Goal: Transaction & Acquisition: Book appointment/travel/reservation

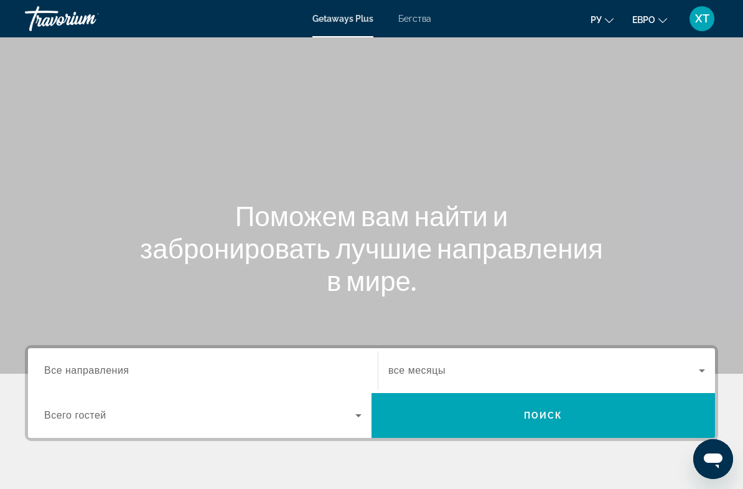
click at [413, 22] on font "Бегства" at bounding box center [415, 19] width 33 height 10
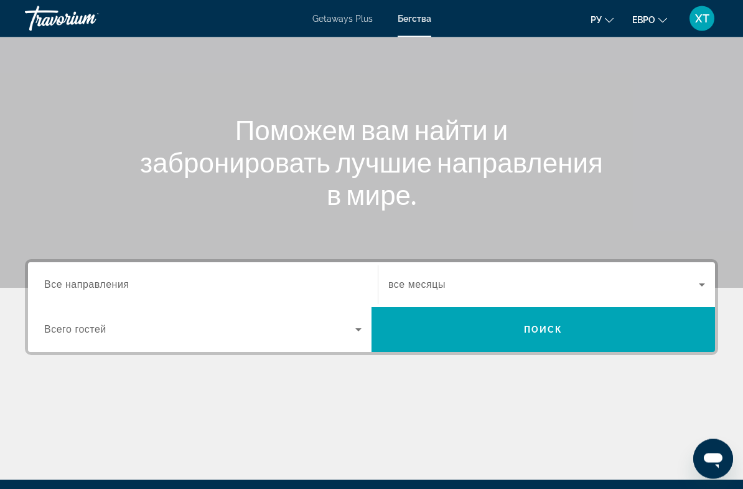
click at [230, 288] on input "Destination Все направления" at bounding box center [203, 285] width 318 height 15
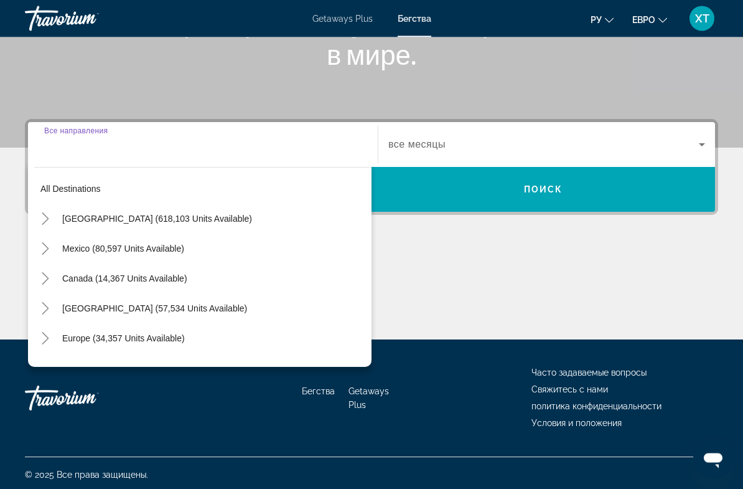
click at [161, 344] on span "Search widget" at bounding box center [214, 339] width 316 height 30
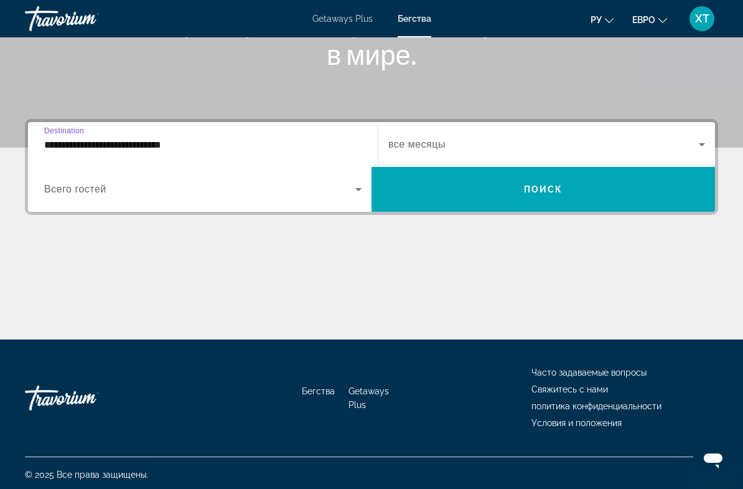
click at [179, 141] on input "**********" at bounding box center [203, 145] width 318 height 15
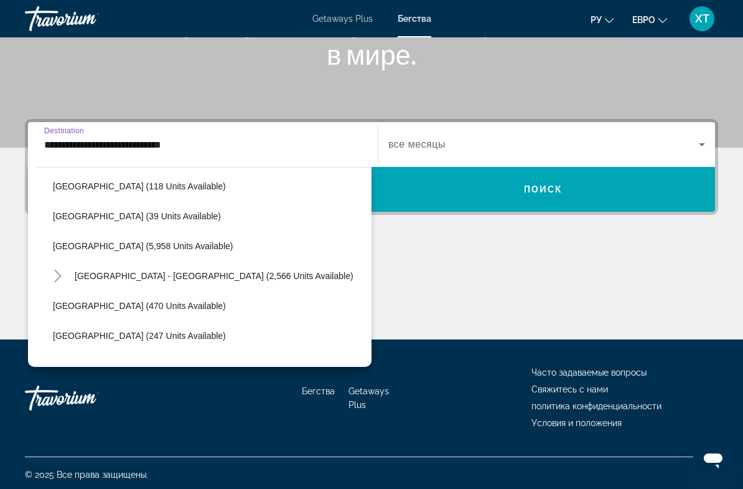
scroll to position [631, 0]
click at [146, 252] on span "Search widget" at bounding box center [209, 245] width 325 height 30
type input "**********"
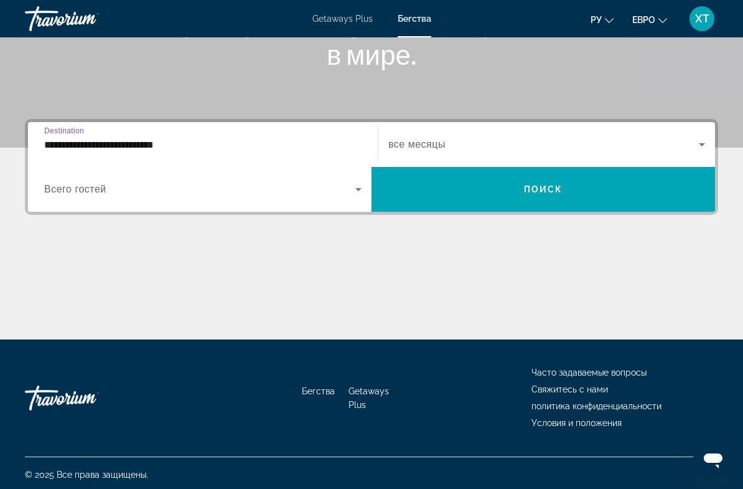
click at [355, 186] on icon "Search widget" at bounding box center [358, 189] width 15 height 15
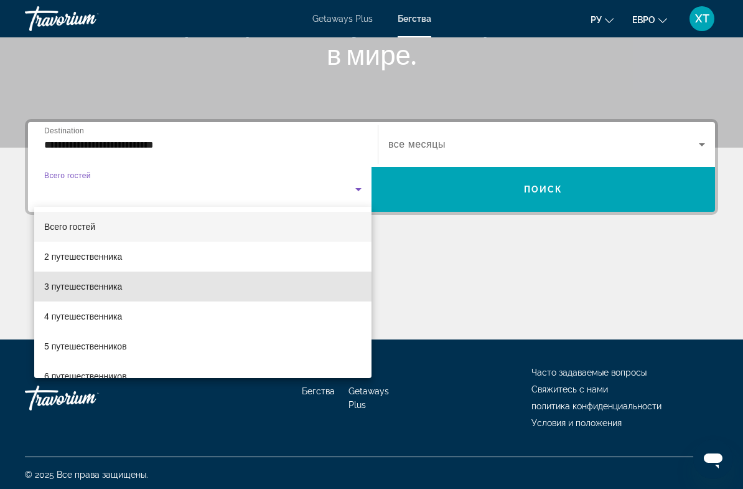
click at [115, 290] on font "3 путешественника" at bounding box center [83, 286] width 78 height 10
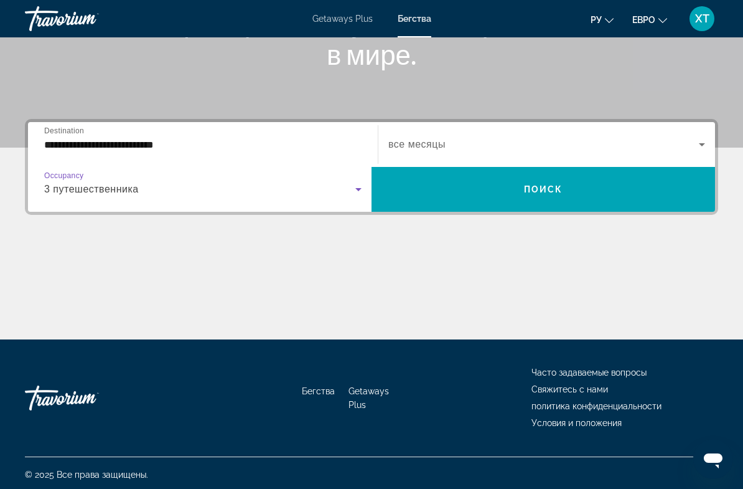
click at [689, 146] on span "Search widget" at bounding box center [544, 144] width 311 height 15
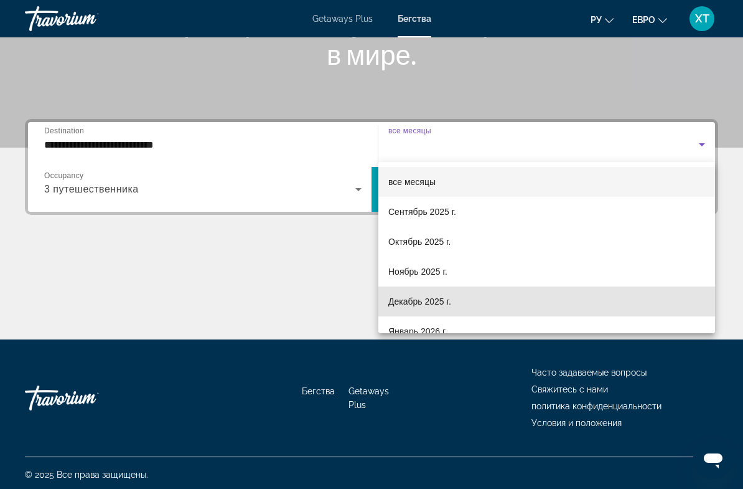
click at [443, 305] on font "Декабрь 2025 г." at bounding box center [420, 301] width 63 height 10
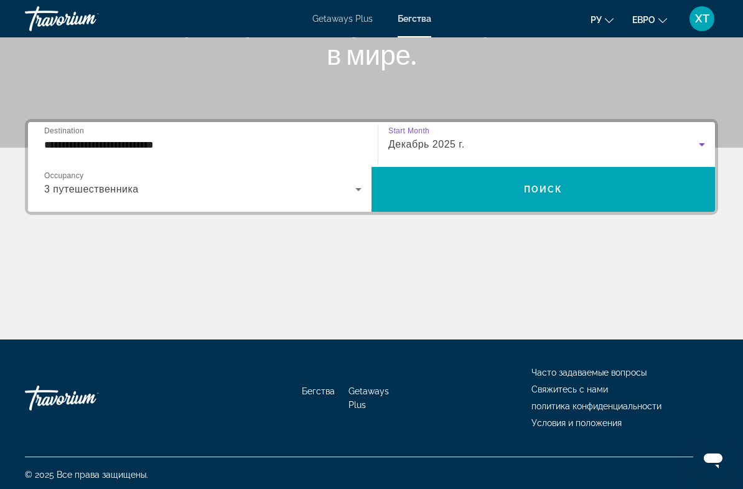
click at [563, 187] on span "Search widget" at bounding box center [544, 189] width 344 height 30
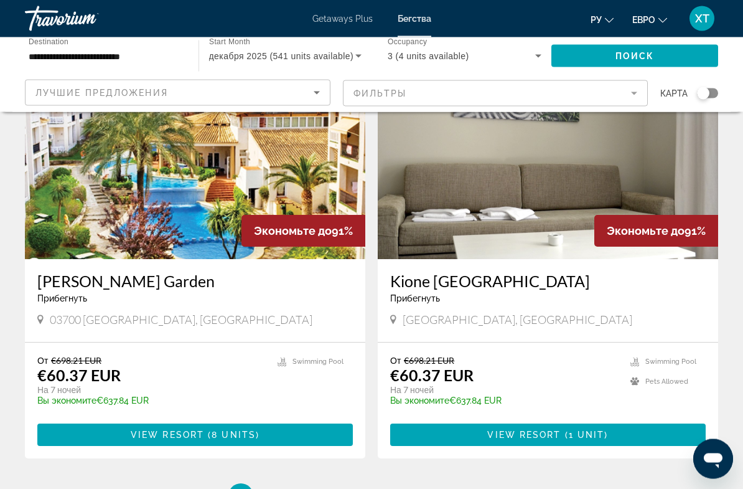
scroll to position [2265, 0]
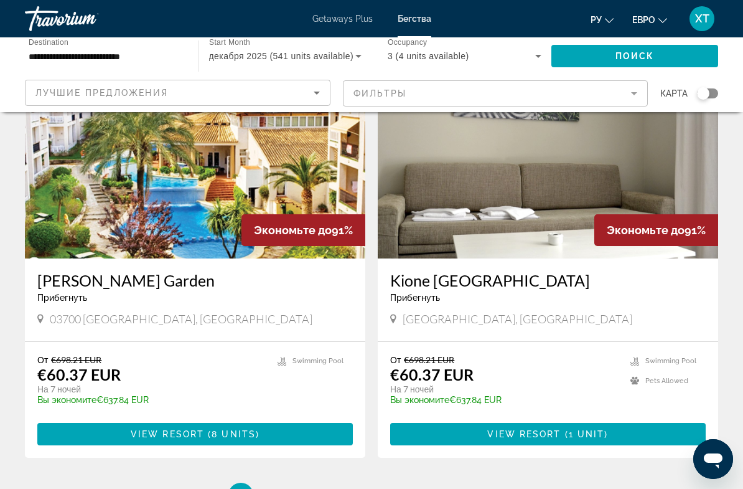
click at [314, 97] on icon "Sort by" at bounding box center [316, 92] width 15 height 15
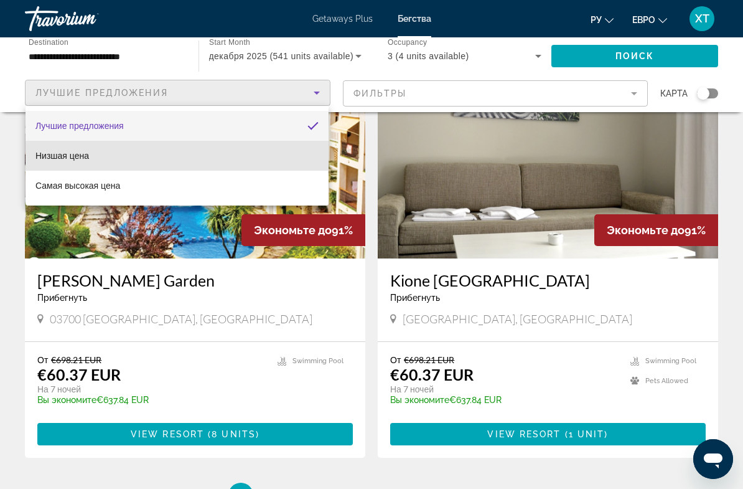
click at [248, 159] on mat-option "Низшая цена" at bounding box center [177, 156] width 303 height 30
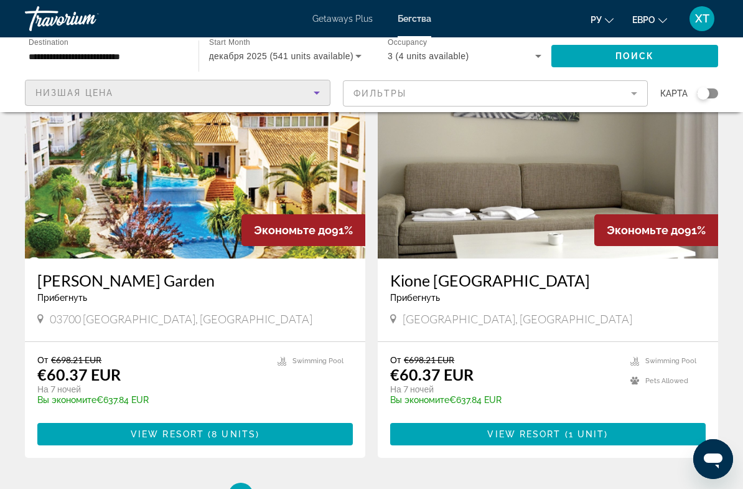
click at [634, 93] on mat-form-field "Фильтры" at bounding box center [496, 93] width 306 height 26
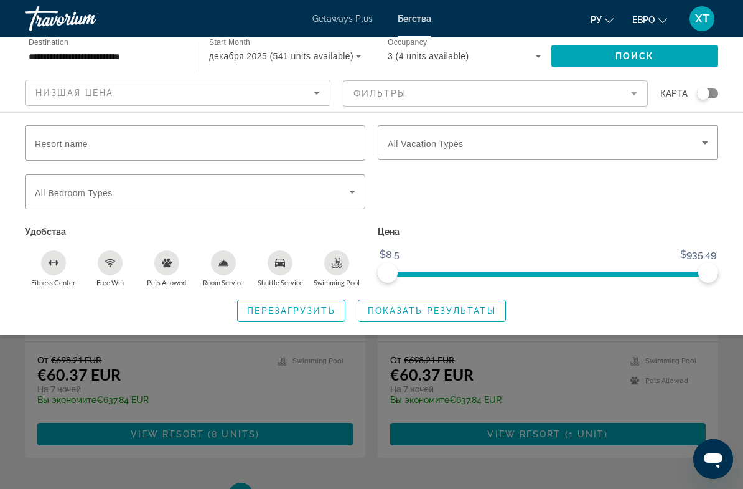
click at [705, 146] on icon "Search widget" at bounding box center [705, 142] width 15 height 15
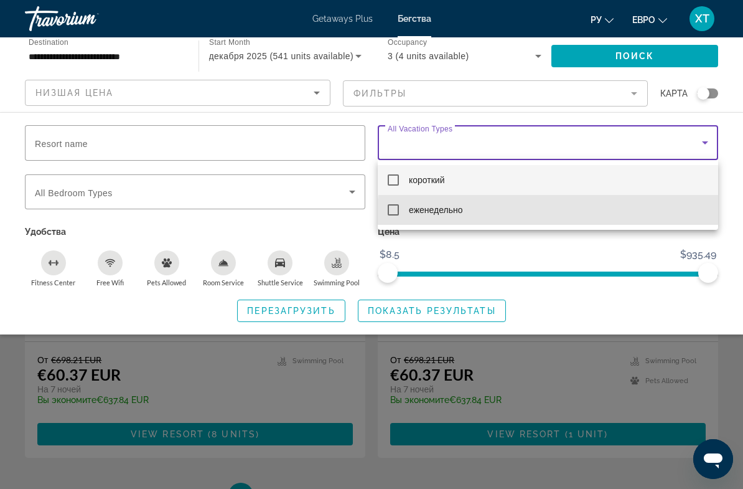
click at [613, 216] on mat-option "еженедельно" at bounding box center [548, 210] width 341 height 30
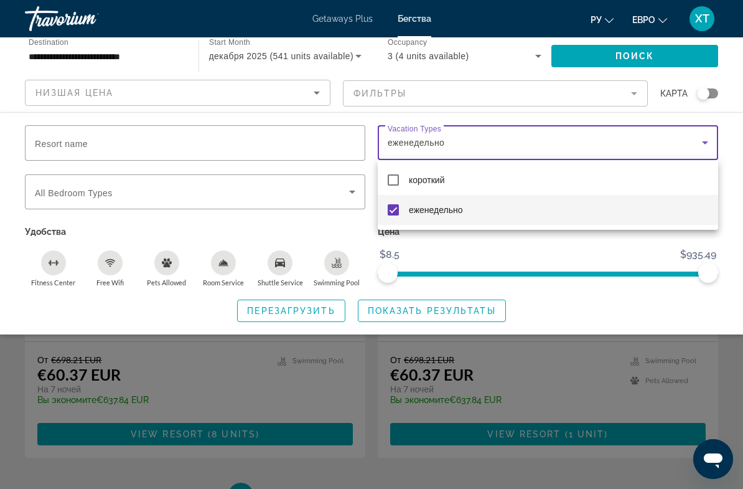
click at [488, 312] on div at bounding box center [371, 244] width 743 height 489
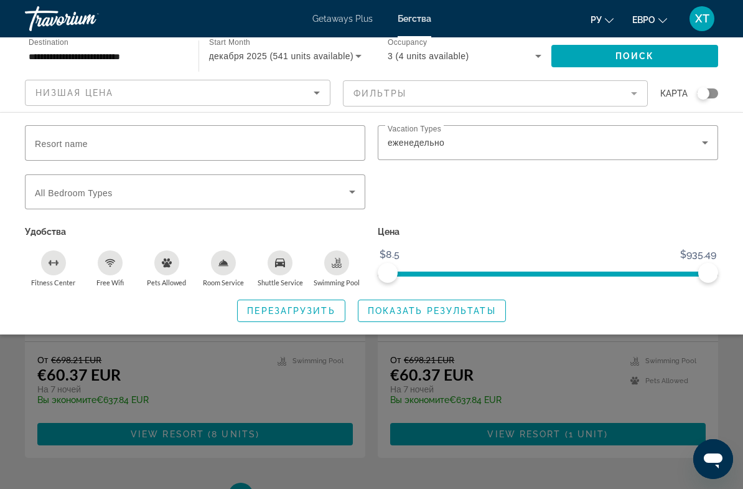
click at [496, 310] on span "Показать результаты" at bounding box center [432, 311] width 128 height 10
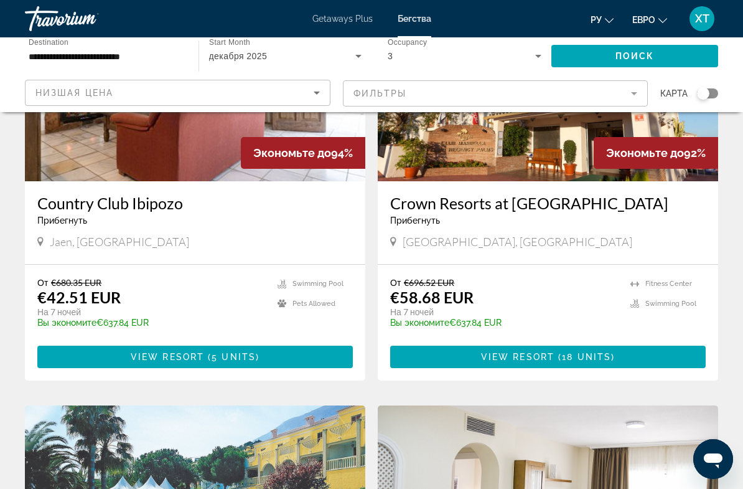
scroll to position [173, 0]
click at [349, 22] on font "Getaways Plus" at bounding box center [343, 19] width 60 height 10
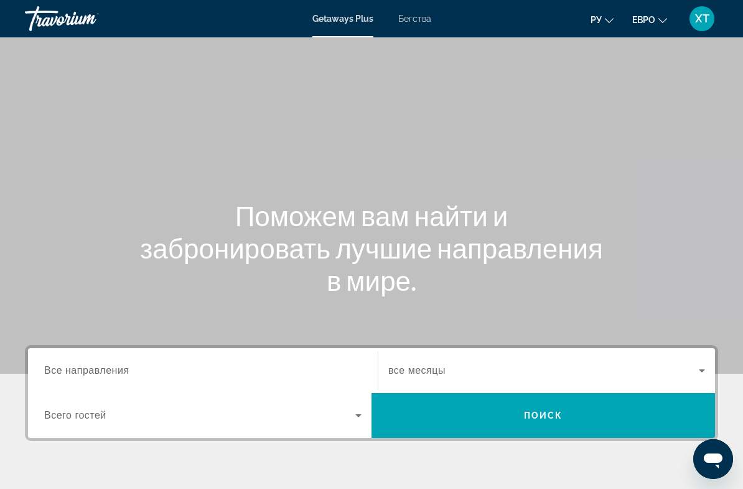
click at [232, 372] on input "Destination Все направления" at bounding box center [203, 371] width 318 height 15
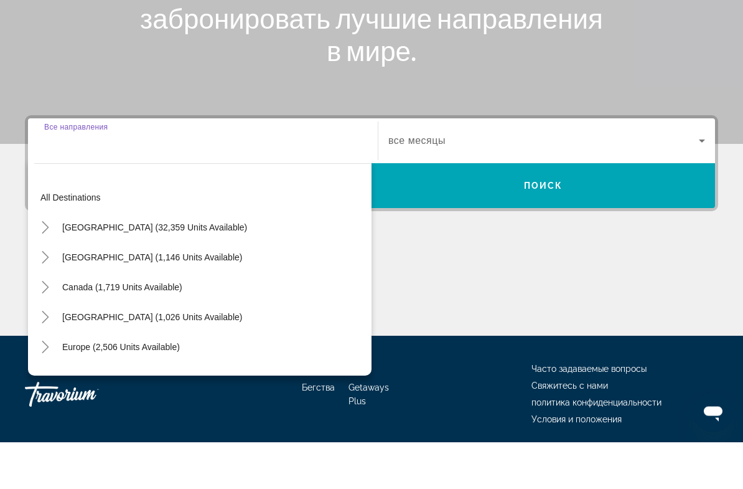
scroll to position [229, 0]
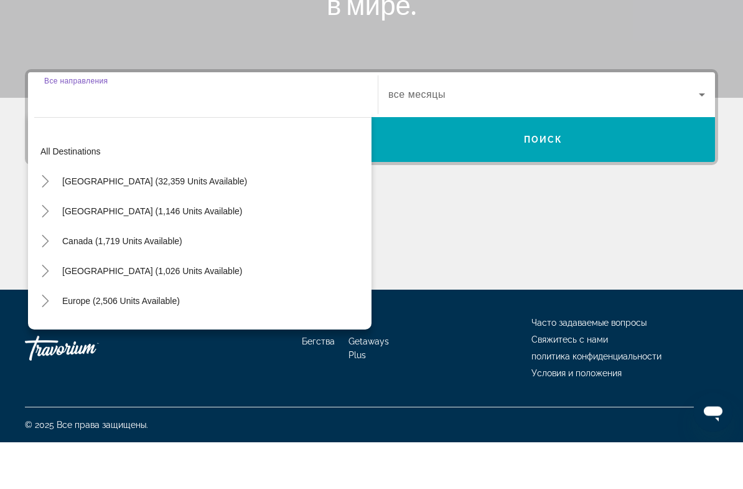
click at [154, 333] on span "Search widget" at bounding box center [121, 348] width 130 height 30
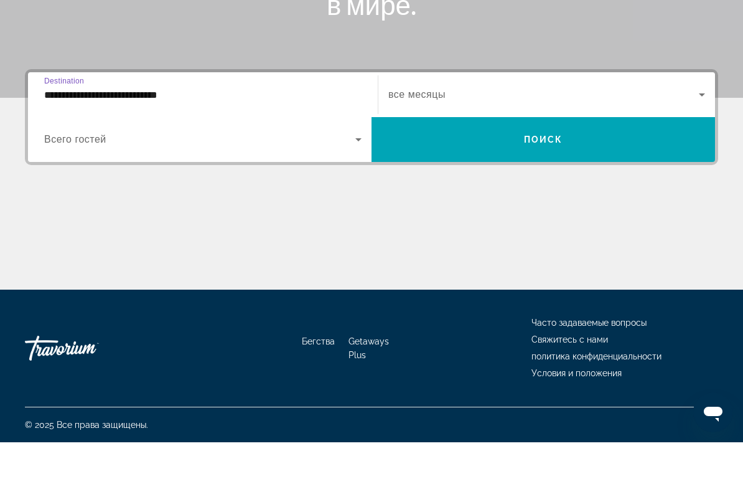
click at [285, 134] on input "**********" at bounding box center [203, 141] width 318 height 15
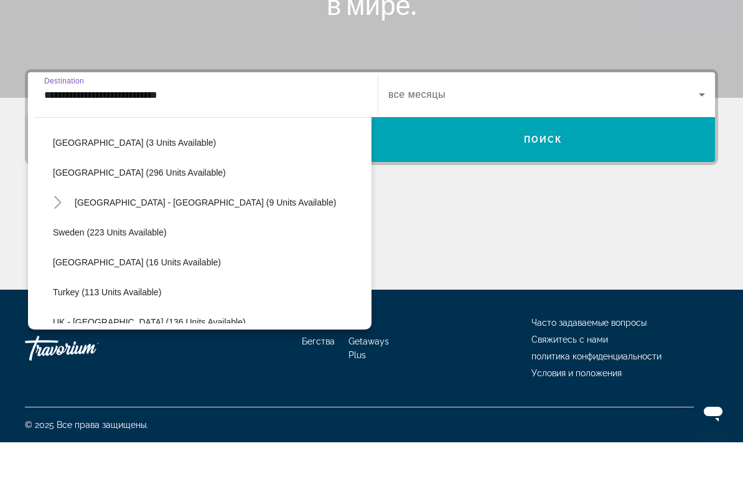
scroll to position [581, 0]
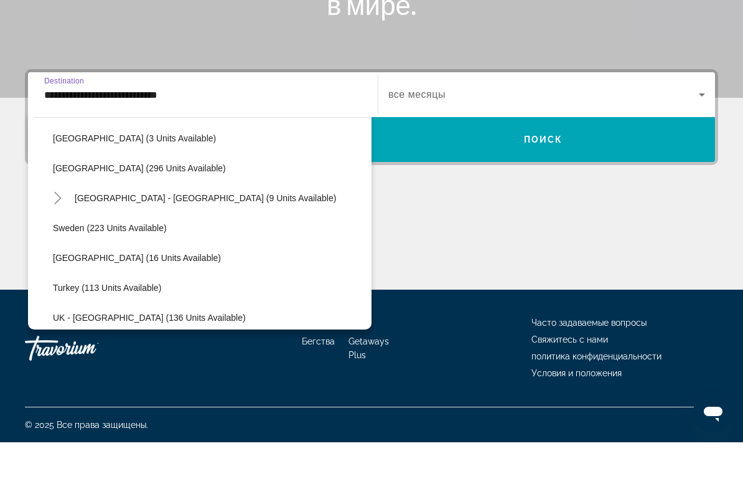
click at [144, 210] on span "[GEOGRAPHIC_DATA] (296 units available)" at bounding box center [139, 215] width 173 height 10
type input "**********"
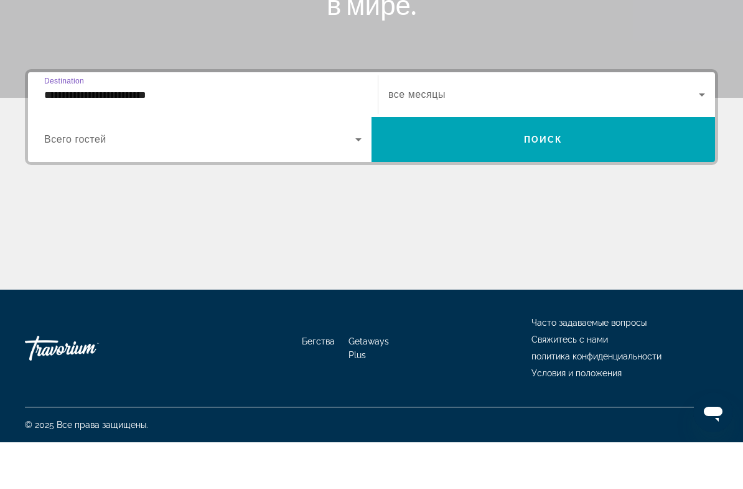
click at [354, 179] on icon "Search widget" at bounding box center [358, 186] width 15 height 15
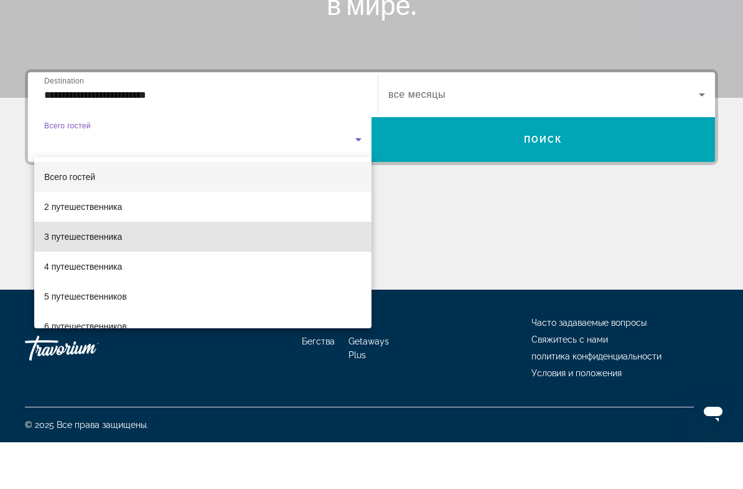
click at [122, 278] on font "3 путешественника" at bounding box center [83, 283] width 78 height 10
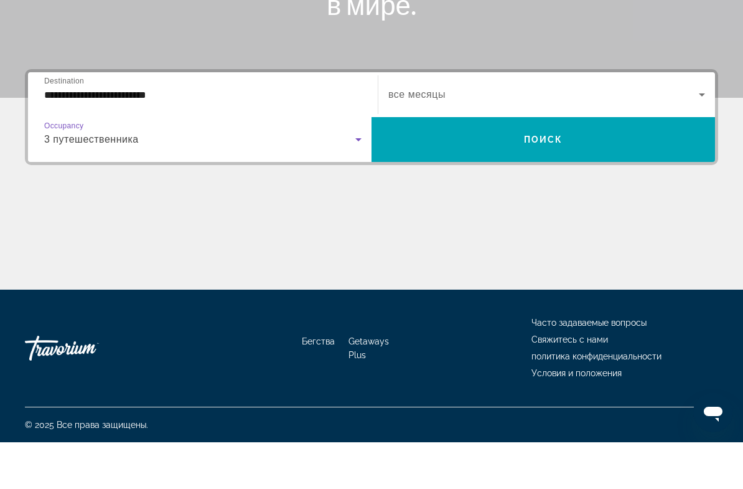
click at [686, 134] on span "Search widget" at bounding box center [544, 141] width 311 height 15
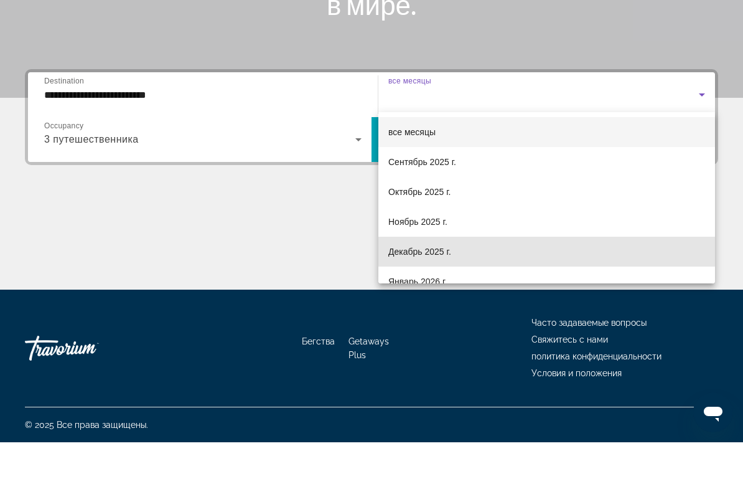
click at [439, 293] on font "Декабрь 2025 г." at bounding box center [420, 298] width 63 height 10
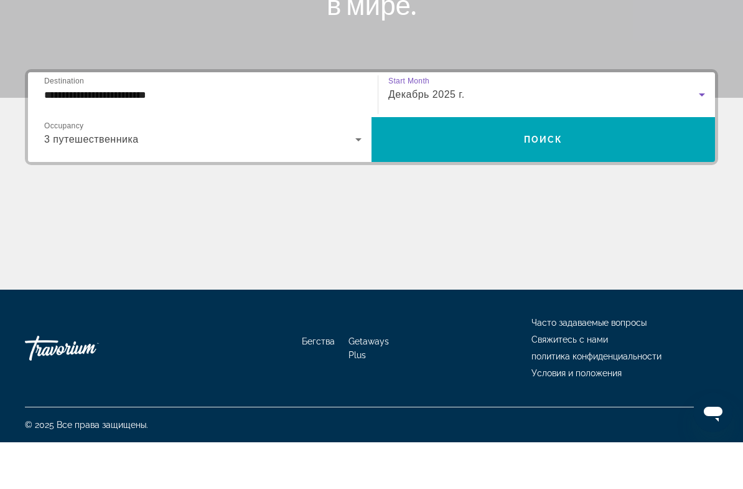
click at [572, 171] on span "Search widget" at bounding box center [544, 186] width 344 height 30
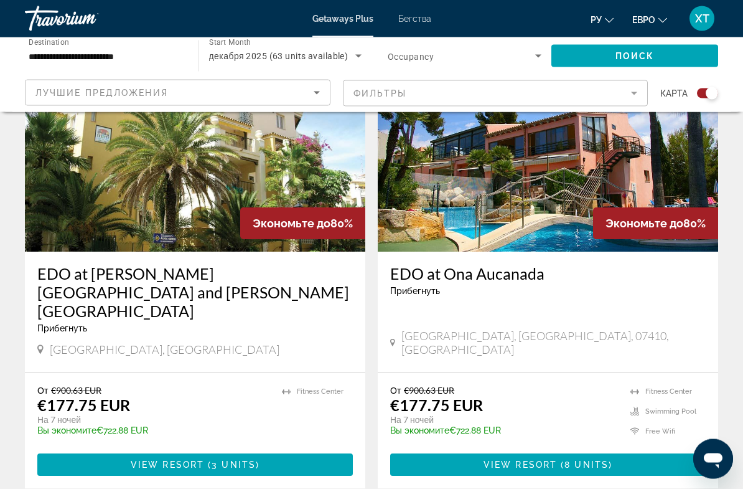
scroll to position [489, 0]
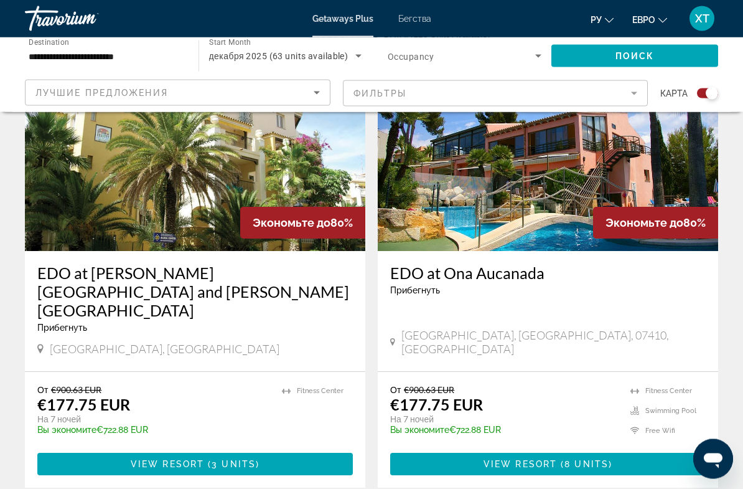
click at [318, 92] on icon "Sort by" at bounding box center [317, 93] width 6 height 3
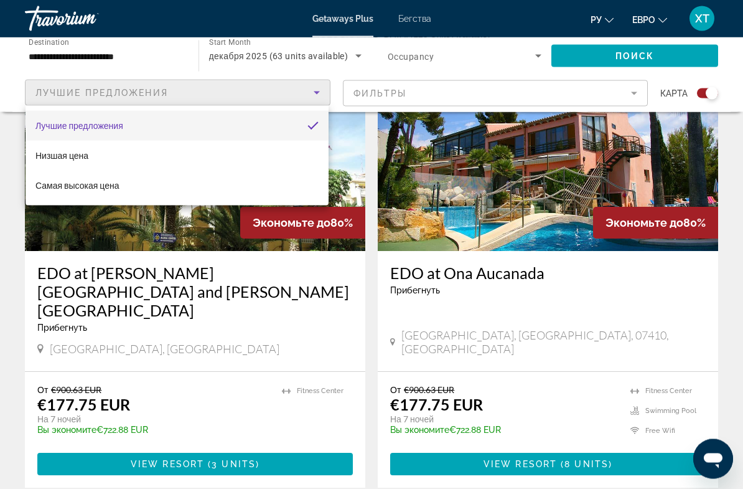
scroll to position [490, 0]
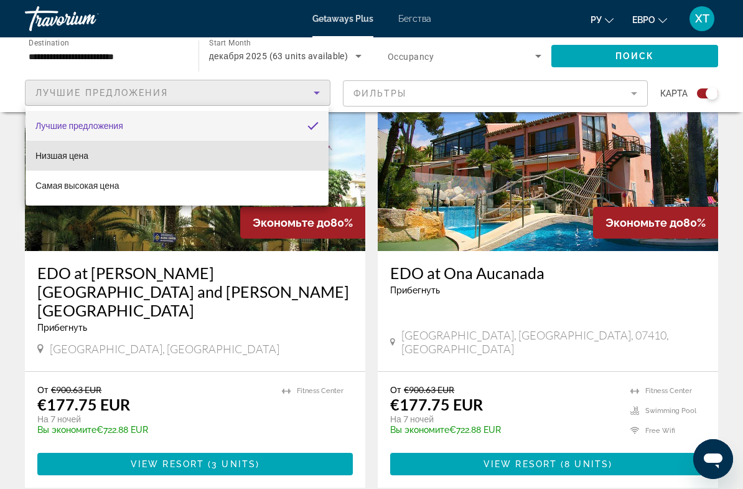
click at [240, 156] on mat-option "Низшая цена" at bounding box center [177, 156] width 303 height 30
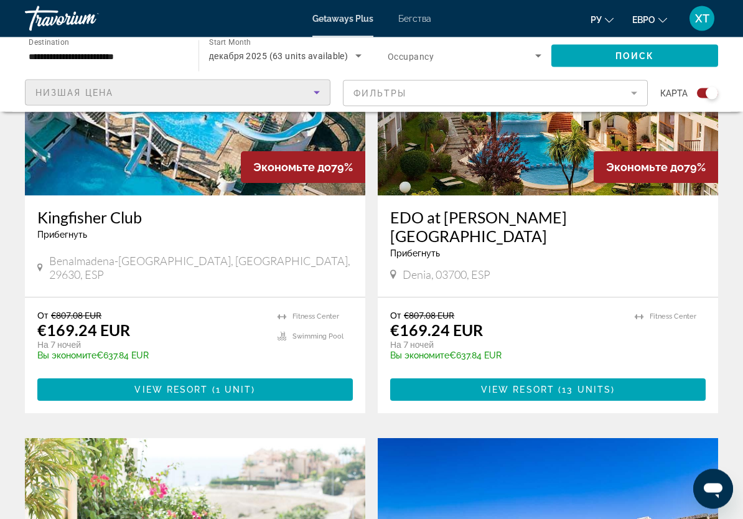
scroll to position [1892, 0]
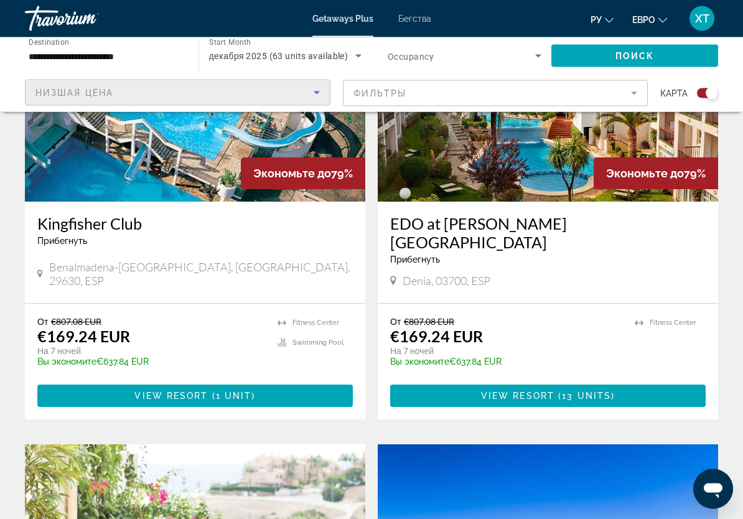
click at [413, 16] on font "Бегства" at bounding box center [415, 19] width 33 height 10
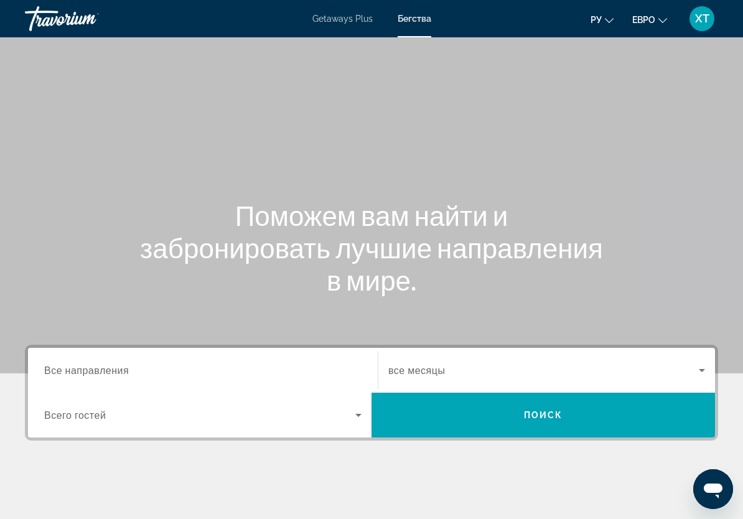
click at [255, 364] on input "Destination Все направления" at bounding box center [203, 371] width 318 height 15
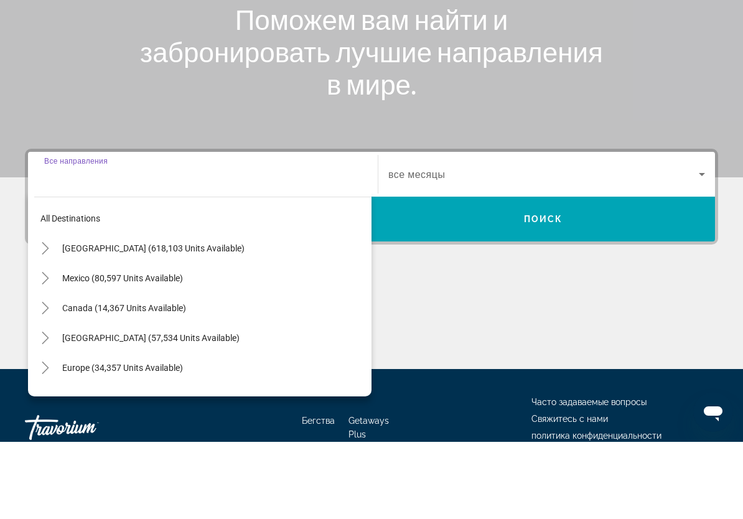
scroll to position [199, 0]
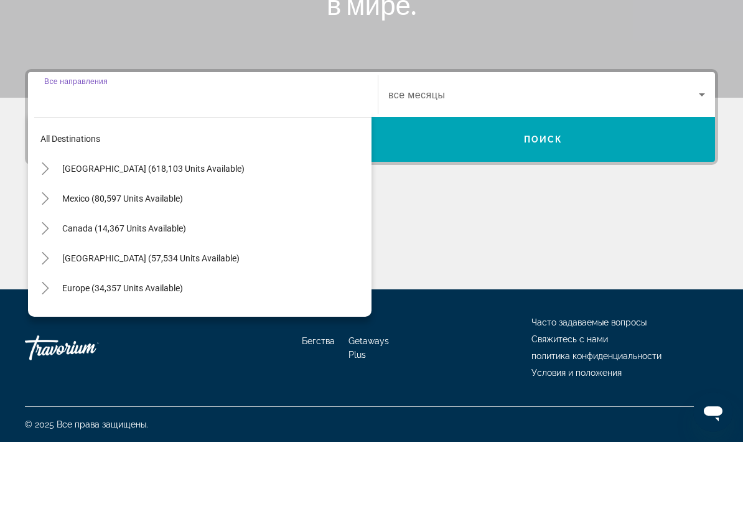
click at [166, 351] on span "Search widget" at bounding box center [214, 366] width 316 height 30
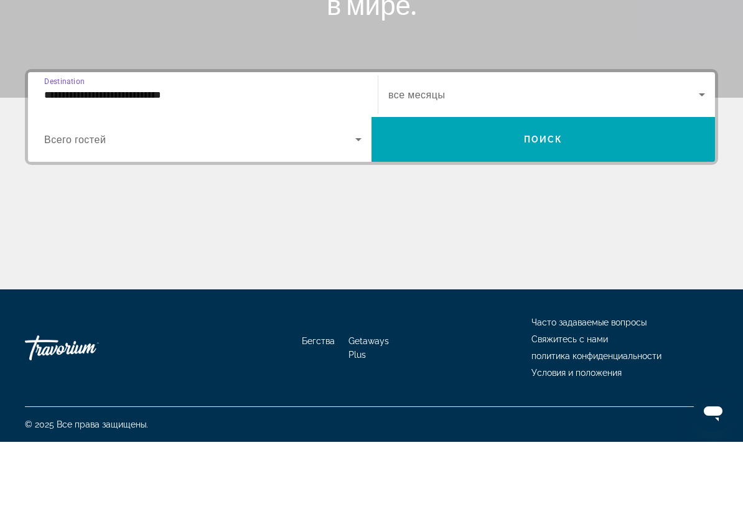
click at [278, 165] on input "**********" at bounding box center [203, 172] width 318 height 15
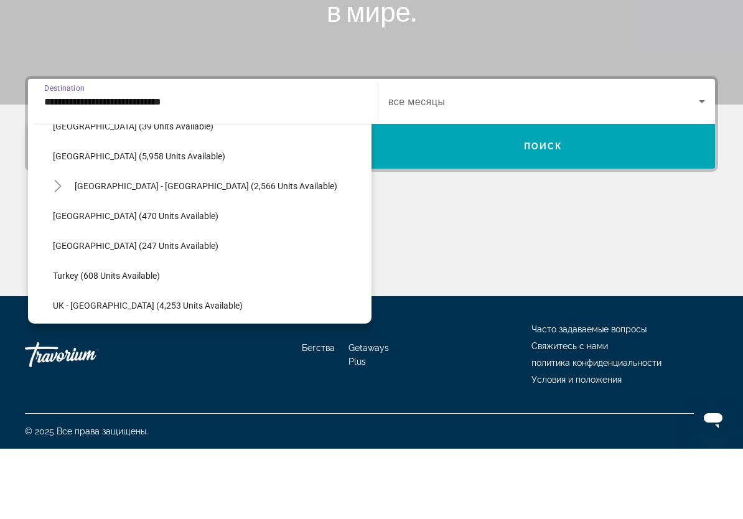
scroll to position [673, 0]
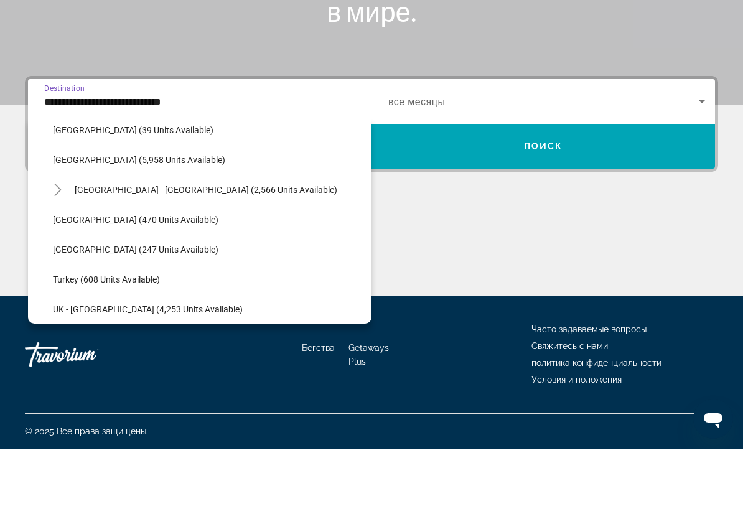
click at [156, 225] on span "[GEOGRAPHIC_DATA] (5,958 units available)" at bounding box center [139, 230] width 172 height 10
type input "**********"
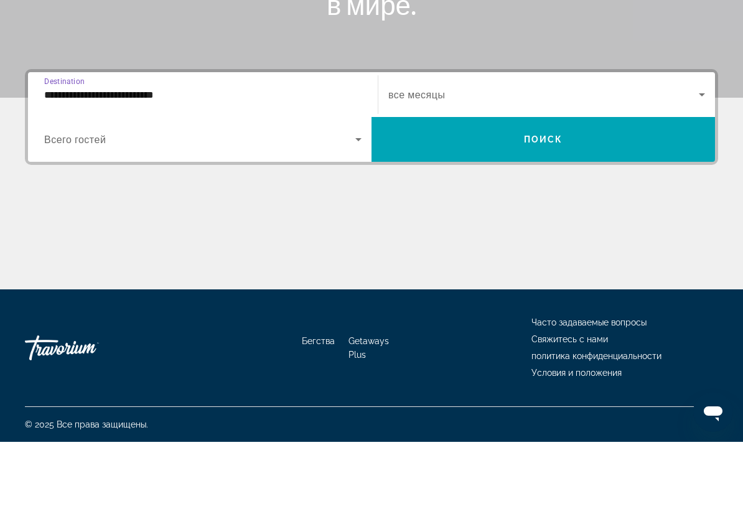
click at [351, 209] on icon "Search widget" at bounding box center [358, 216] width 15 height 15
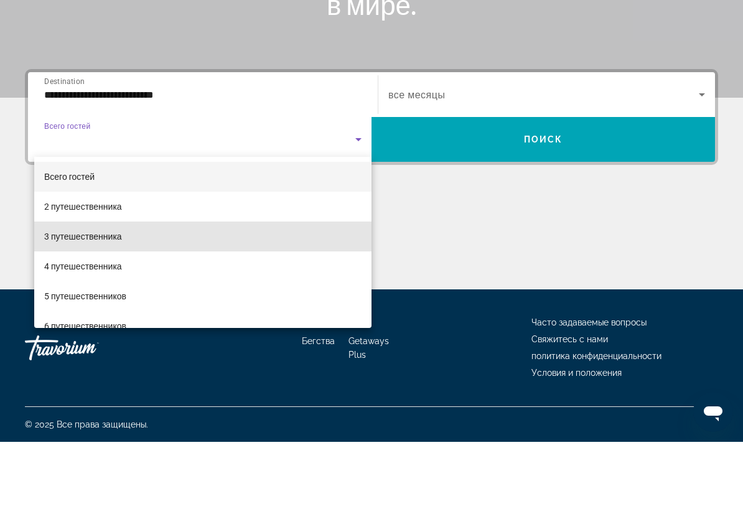
click at [115, 309] on font "3 путешественника" at bounding box center [83, 314] width 78 height 10
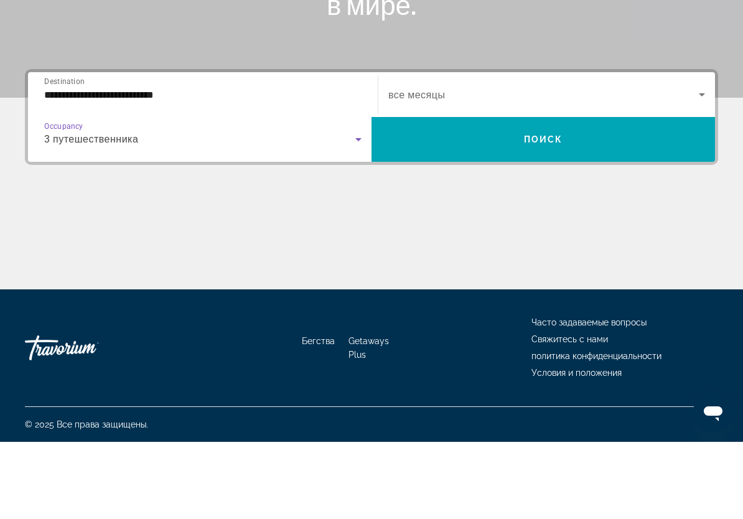
click at [691, 164] on span "Search widget" at bounding box center [544, 171] width 311 height 15
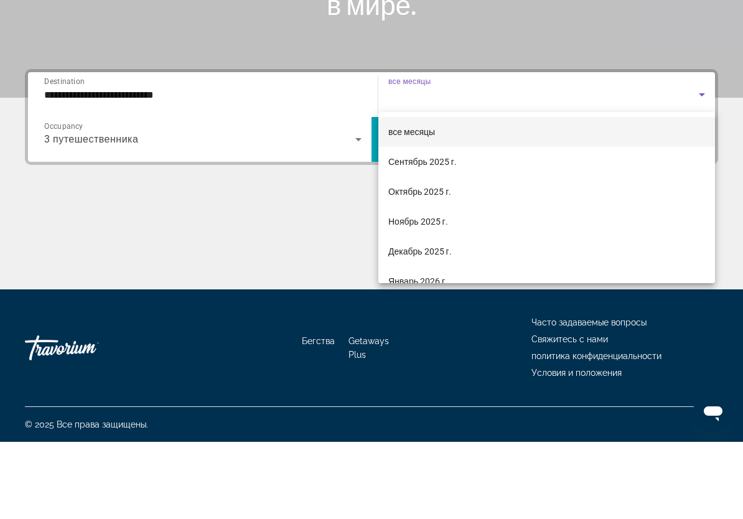
click at [436, 324] on font "Декабрь 2025 г." at bounding box center [421, 329] width 64 height 10
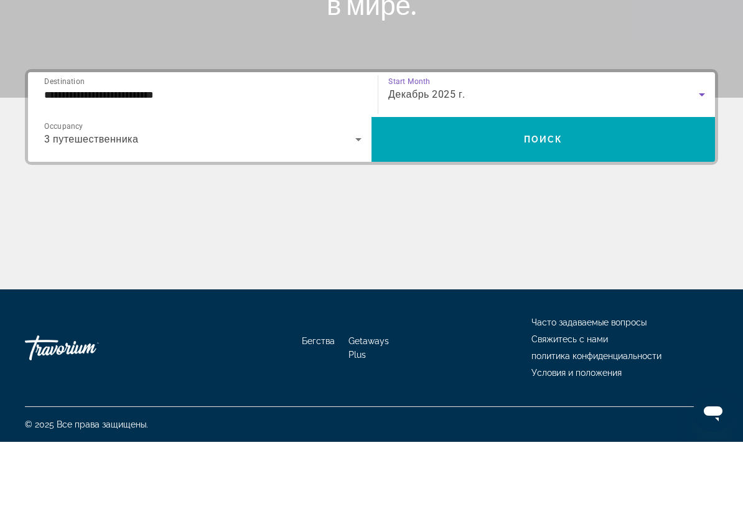
click at [543, 202] on span "Search widget" at bounding box center [544, 217] width 344 height 30
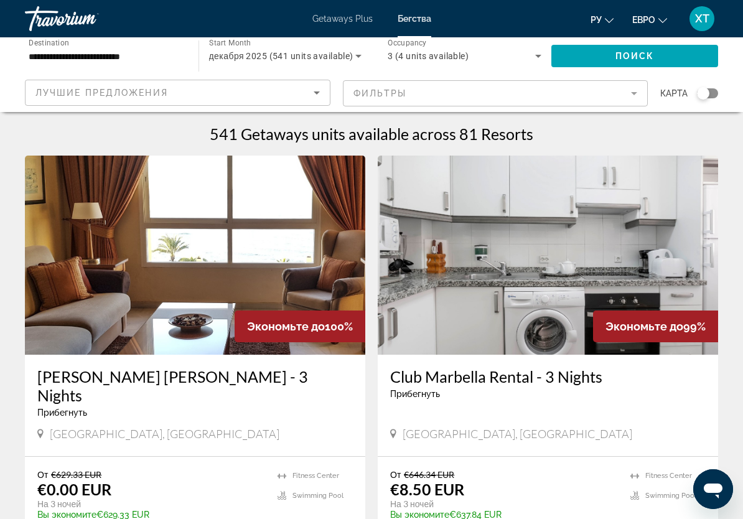
click at [313, 97] on icon "Sort by" at bounding box center [316, 92] width 15 height 15
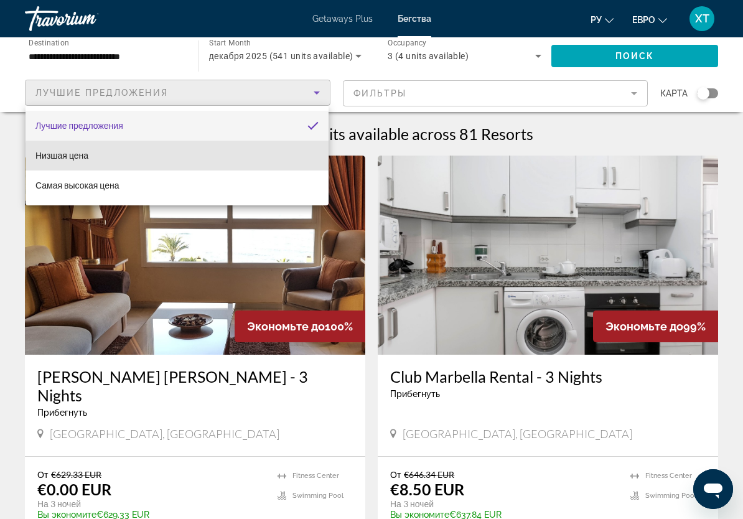
click at [240, 159] on mat-option "Низшая цена" at bounding box center [177, 156] width 303 height 30
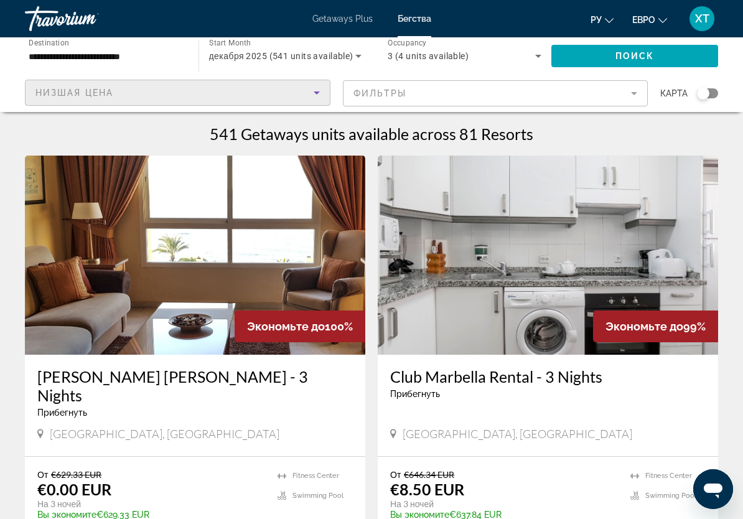
click at [633, 97] on mat-form-field "Фильтры" at bounding box center [496, 93] width 306 height 26
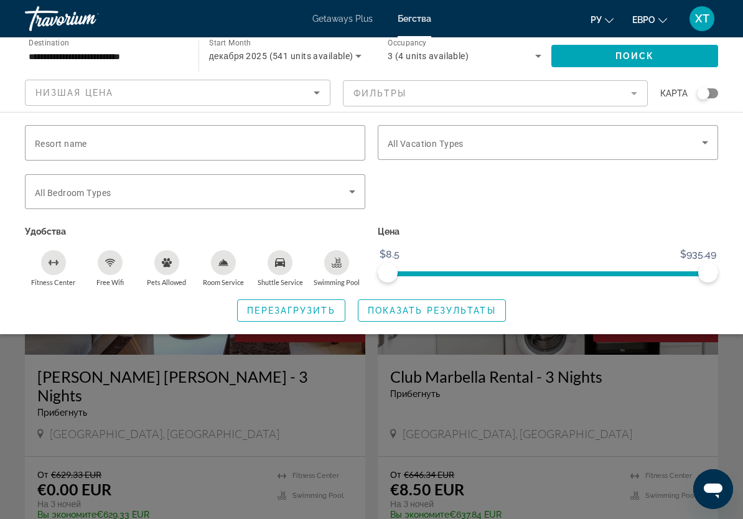
click at [700, 146] on icon "Search widget" at bounding box center [705, 142] width 15 height 15
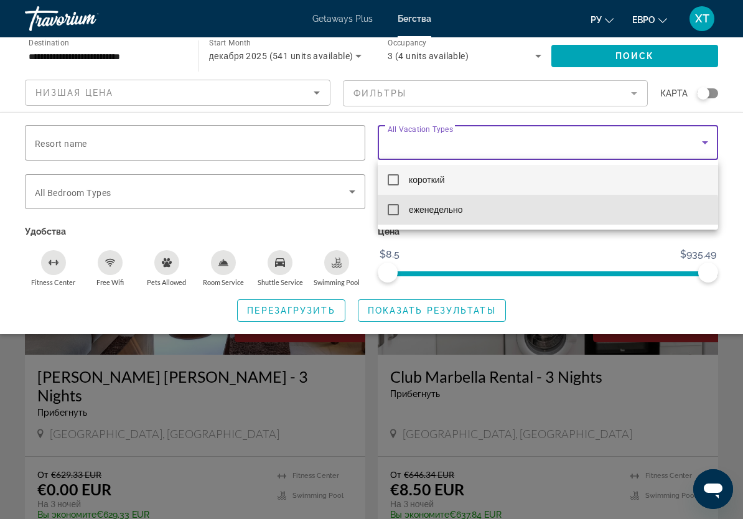
click at [529, 219] on mat-option "еженедельно" at bounding box center [548, 210] width 341 height 30
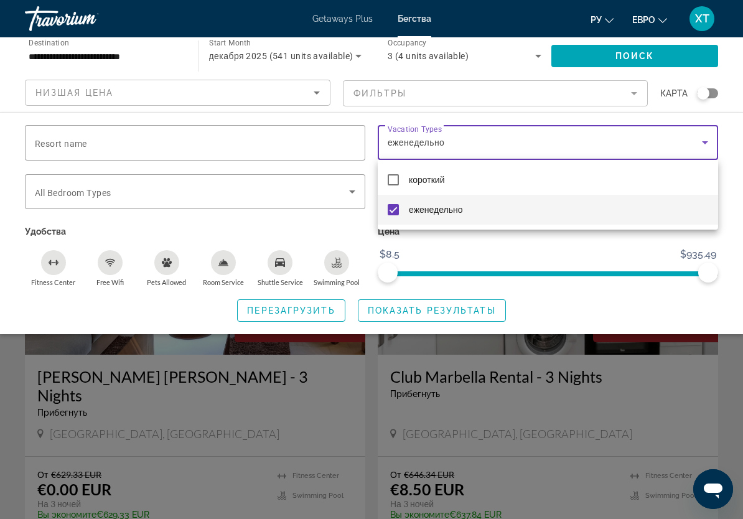
click at [465, 312] on div at bounding box center [371, 259] width 743 height 519
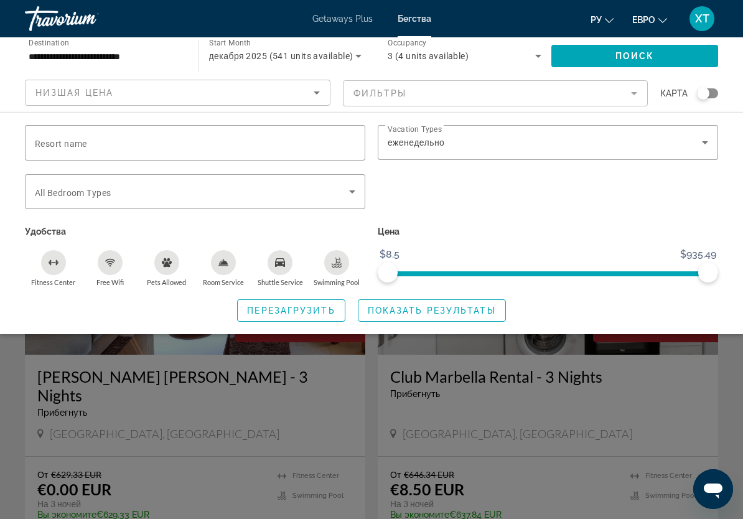
click at [481, 307] on span "Показать результаты" at bounding box center [432, 311] width 128 height 10
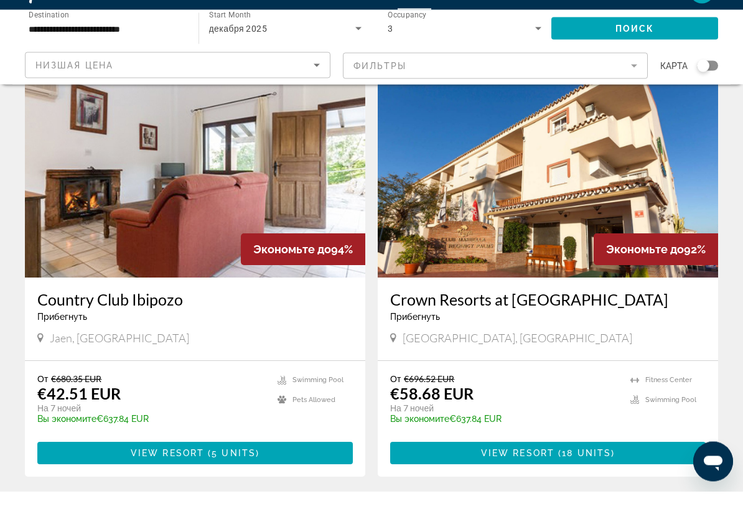
scroll to position [50, 0]
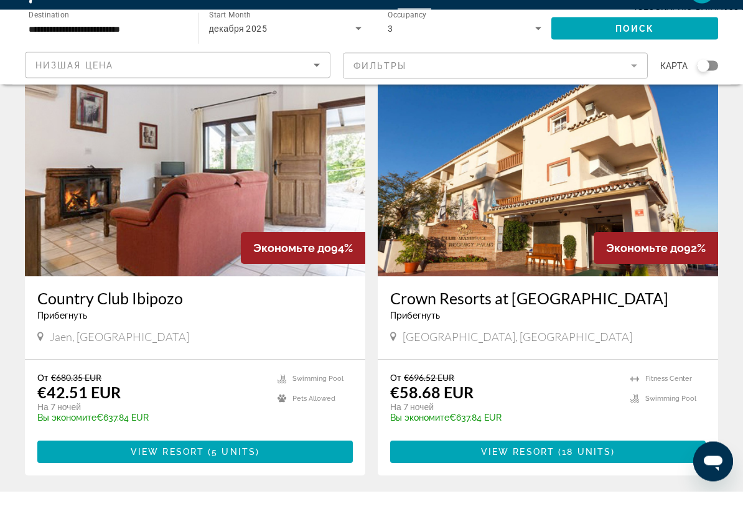
click at [315, 92] on icon "Sort by" at bounding box center [317, 93] width 6 height 3
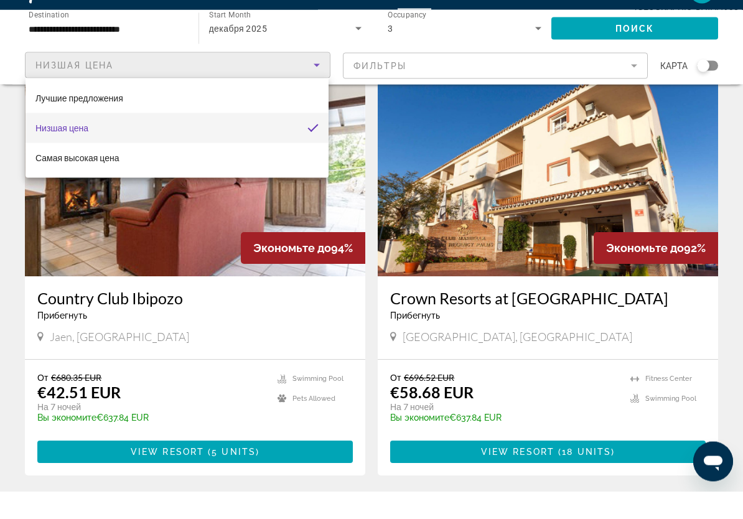
scroll to position [51, 0]
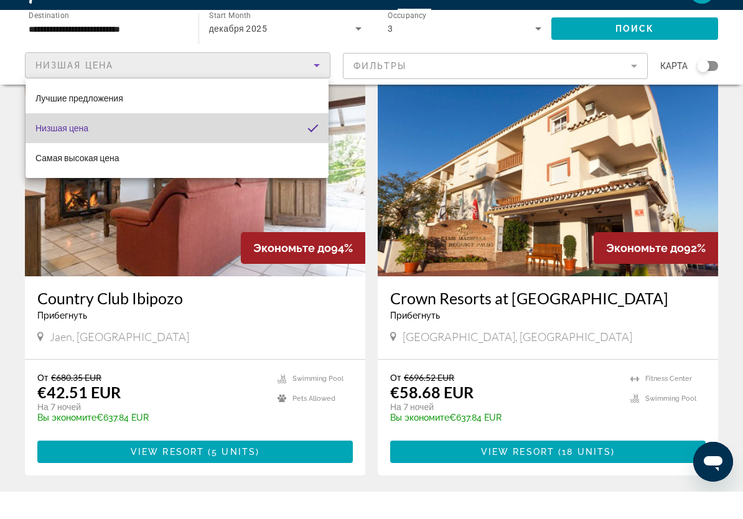
click at [280, 141] on mat-option "Низшая цена" at bounding box center [177, 156] width 303 height 30
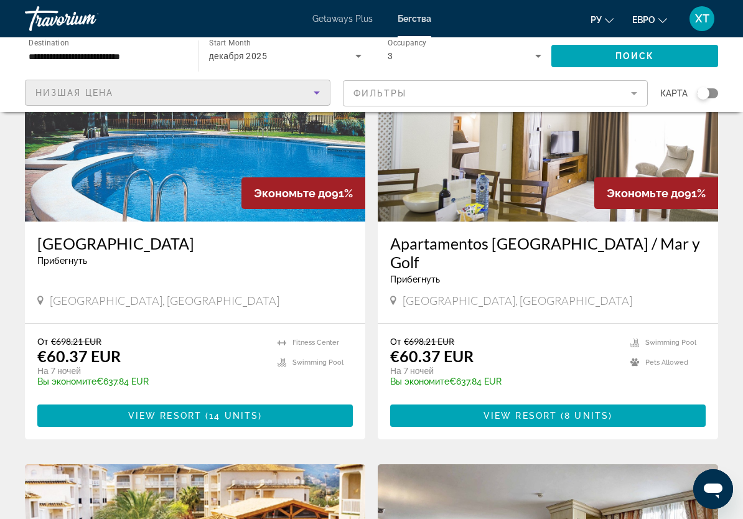
scroll to position [555, 0]
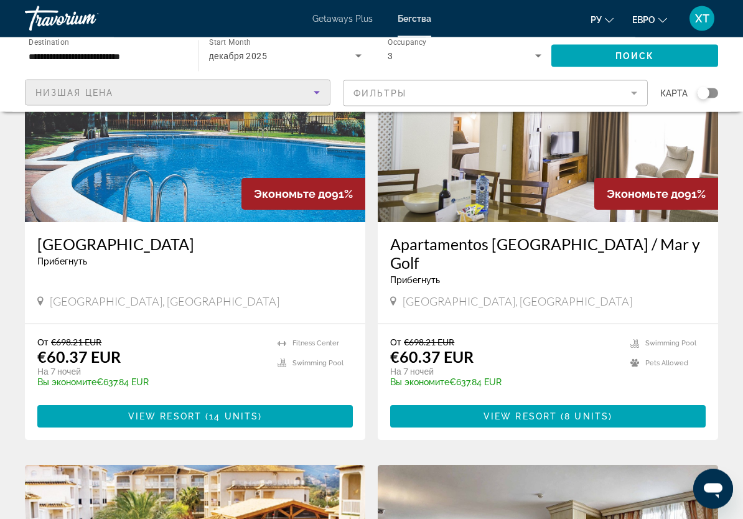
click at [526, 58] on div "3" at bounding box center [462, 56] width 148 height 15
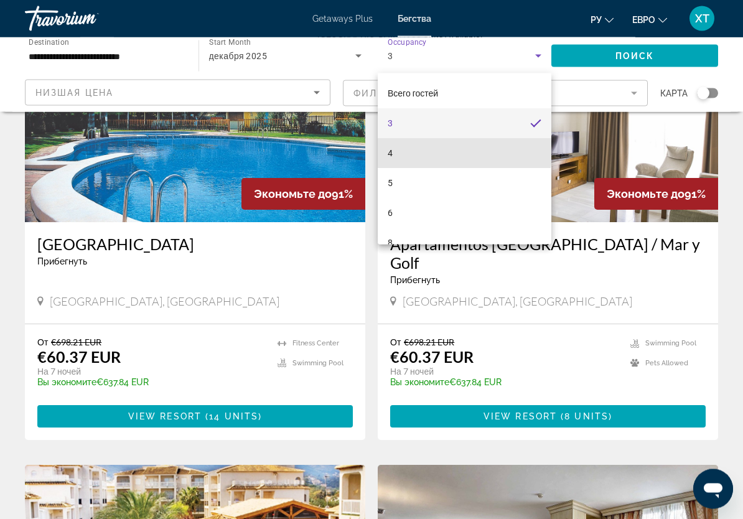
click at [410, 150] on mat-option "4" at bounding box center [465, 153] width 174 height 30
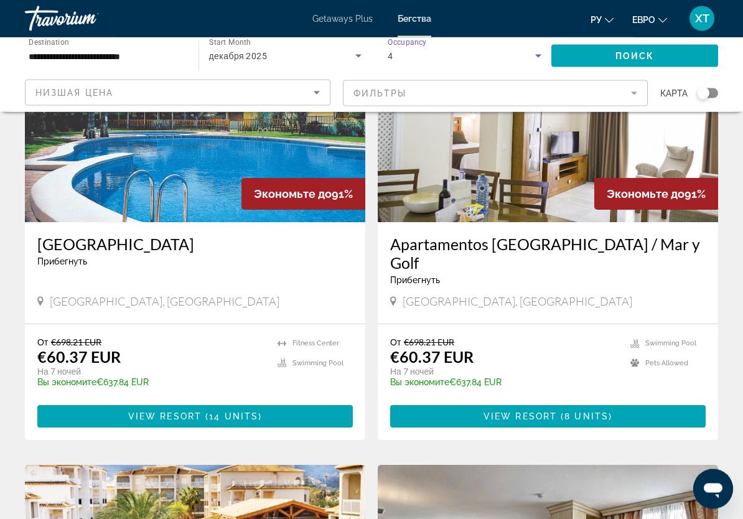
click at [658, 50] on span "Search widget" at bounding box center [635, 56] width 167 height 30
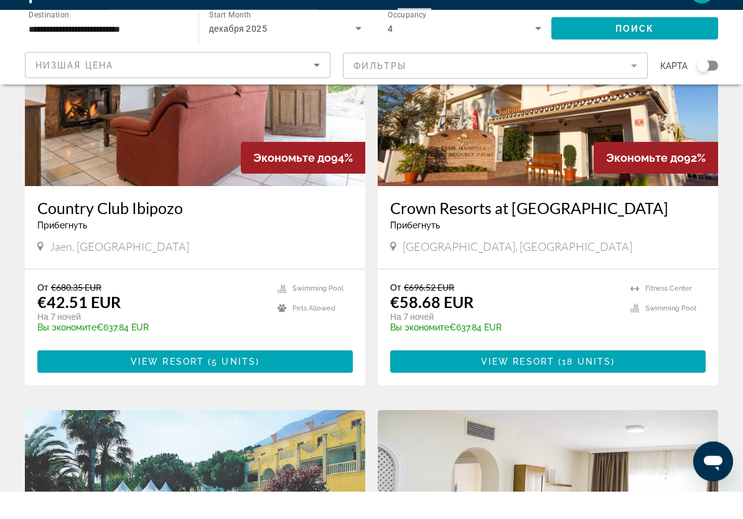
scroll to position [141, 0]
click at [556, 384] on span "Основное содержание" at bounding box center [557, 389] width 4 height 10
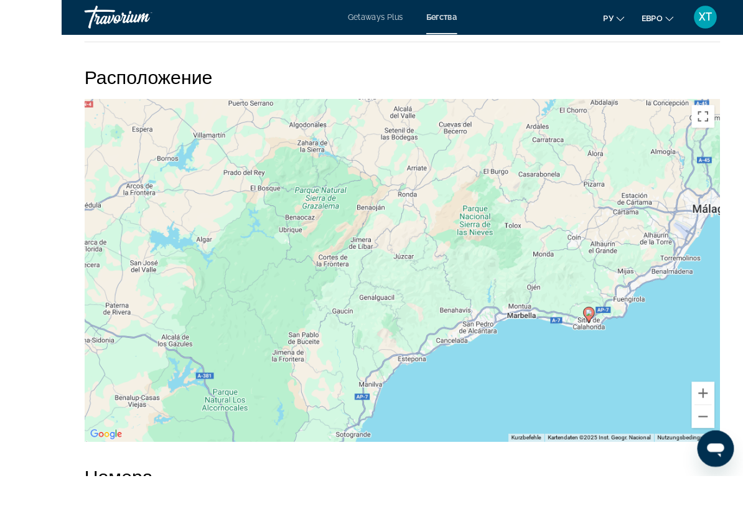
scroll to position [1907, 0]
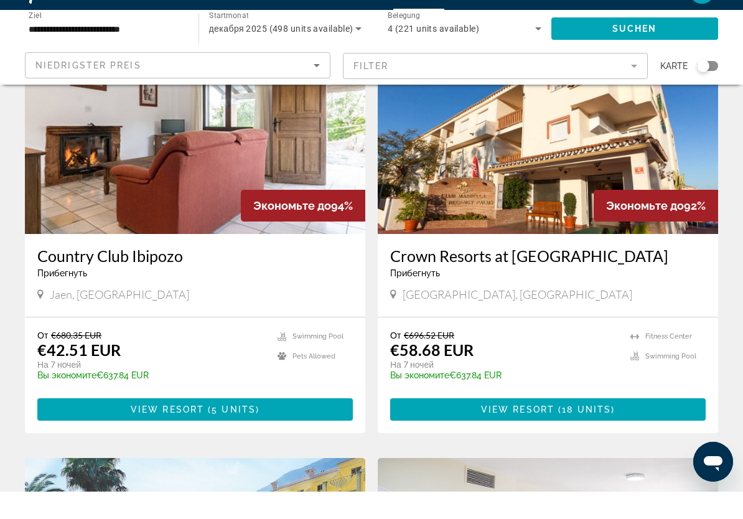
scroll to position [97, 0]
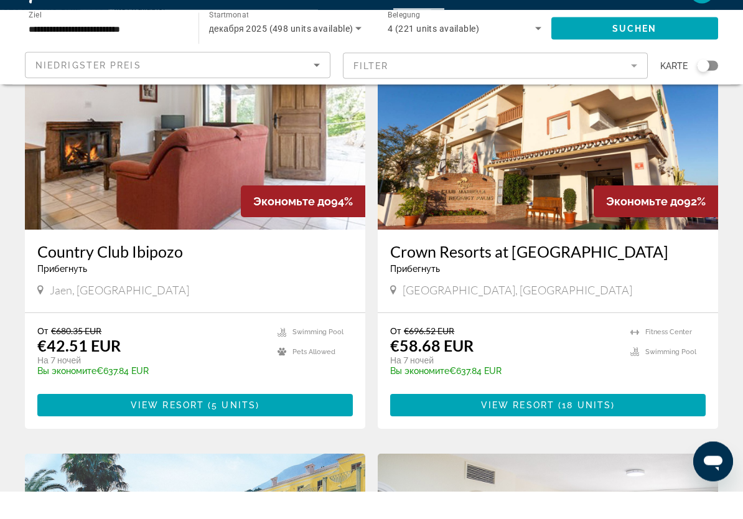
click at [545, 428] on span "View Resort" at bounding box center [517, 433] width 73 height 10
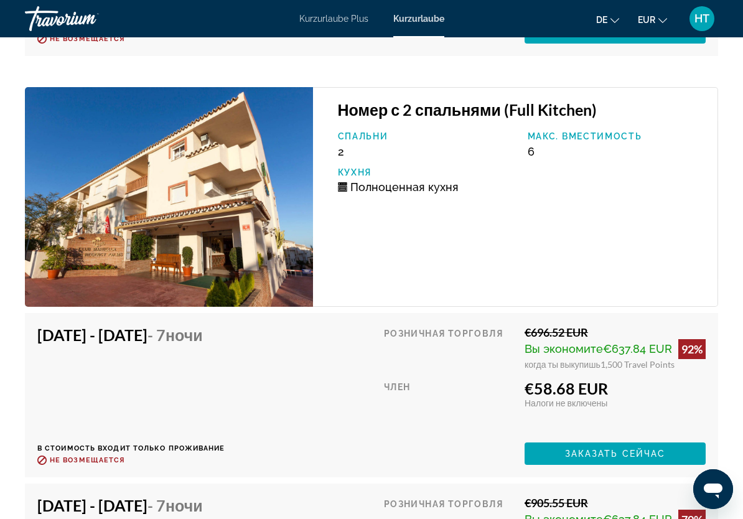
scroll to position [3042, 0]
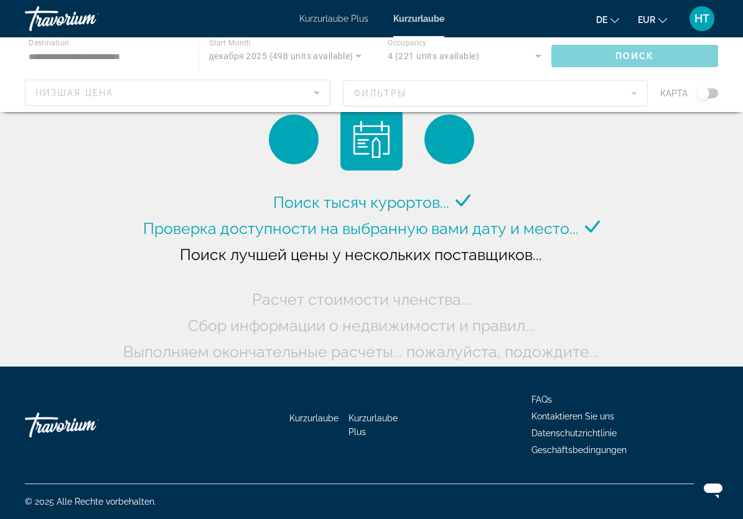
click at [501, 61] on div "Hauptinhalt" at bounding box center [371, 74] width 743 height 75
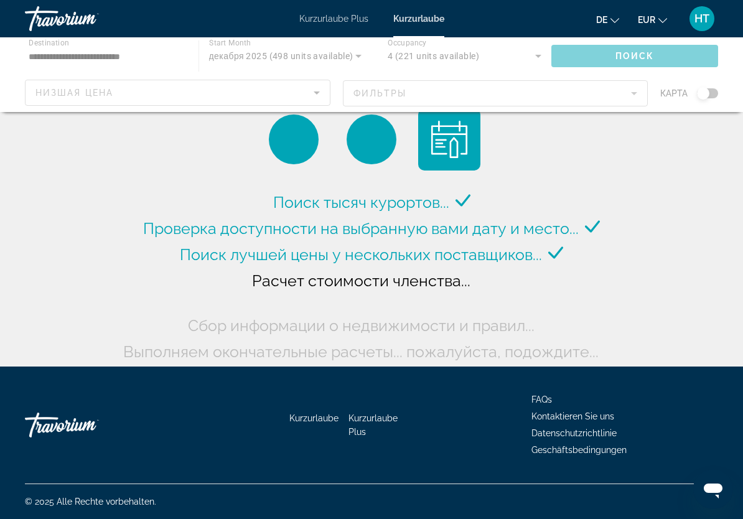
click at [537, 57] on div "Hauptinhalt" at bounding box center [371, 74] width 743 height 75
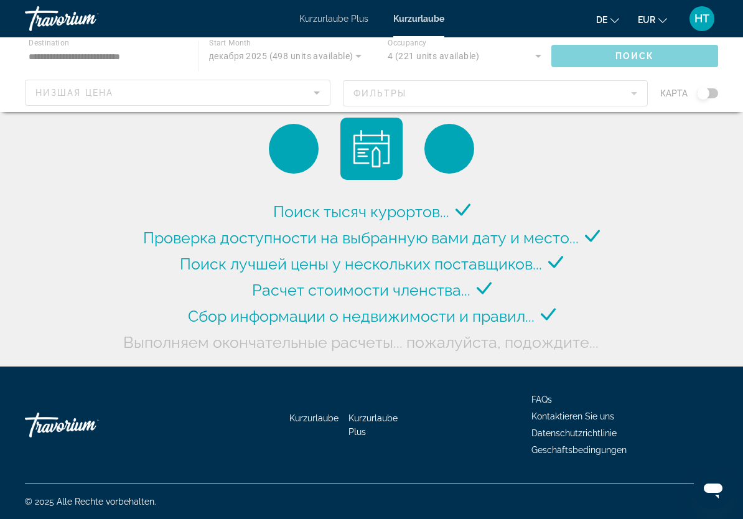
click at [530, 62] on div "Hauptinhalt" at bounding box center [371, 74] width 743 height 75
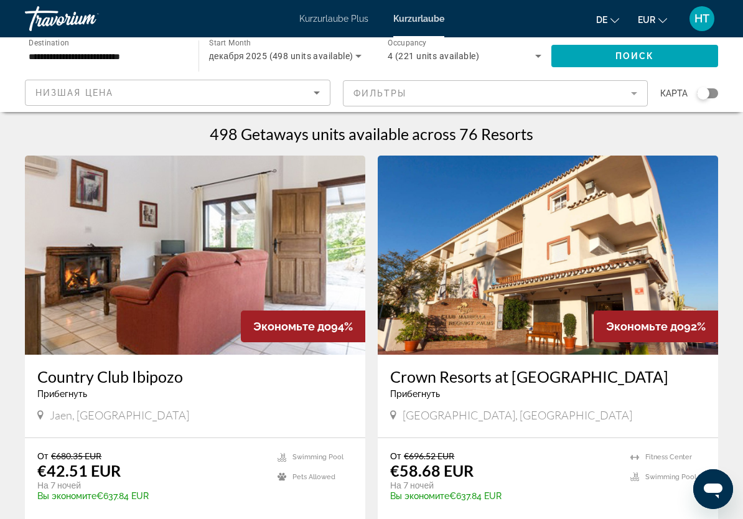
click at [531, 61] on icon "Search widget" at bounding box center [538, 56] width 15 height 15
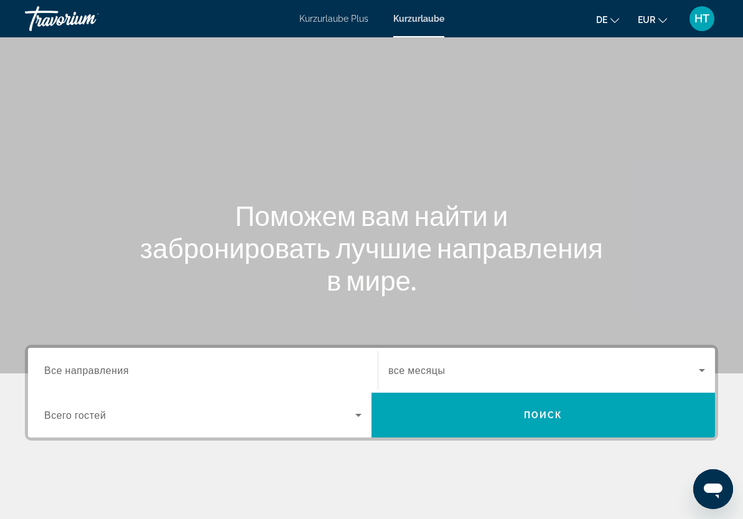
click at [339, 23] on font "Kurzurlaube Plus" at bounding box center [334, 19] width 69 height 10
click at [413, 22] on font "Kurzurlaube" at bounding box center [419, 19] width 49 height 10
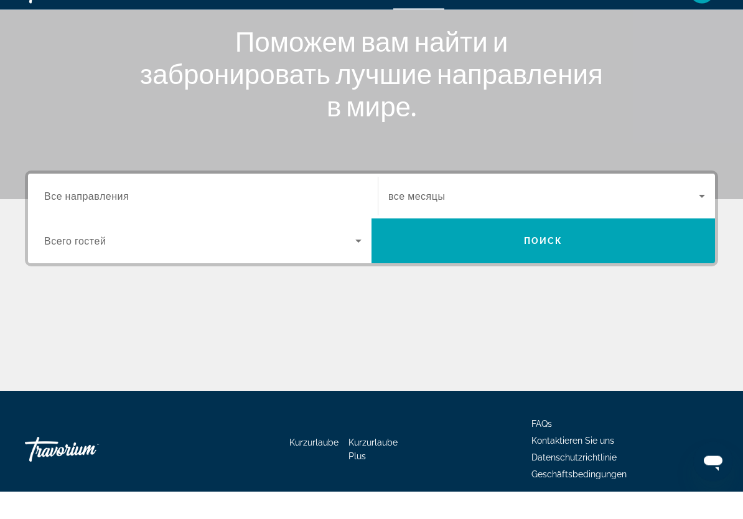
click at [312, 217] on input "Destination Все направления" at bounding box center [203, 224] width 318 height 15
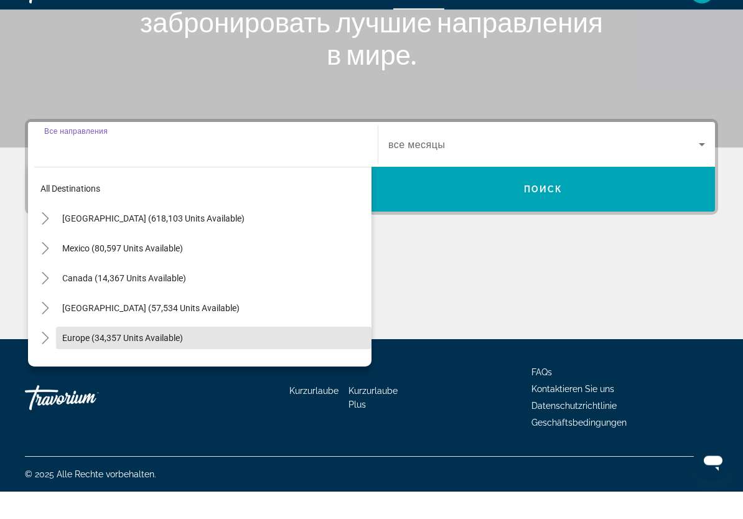
click at [168, 361] on span "Europe (34,357 units available)" at bounding box center [122, 366] width 121 height 10
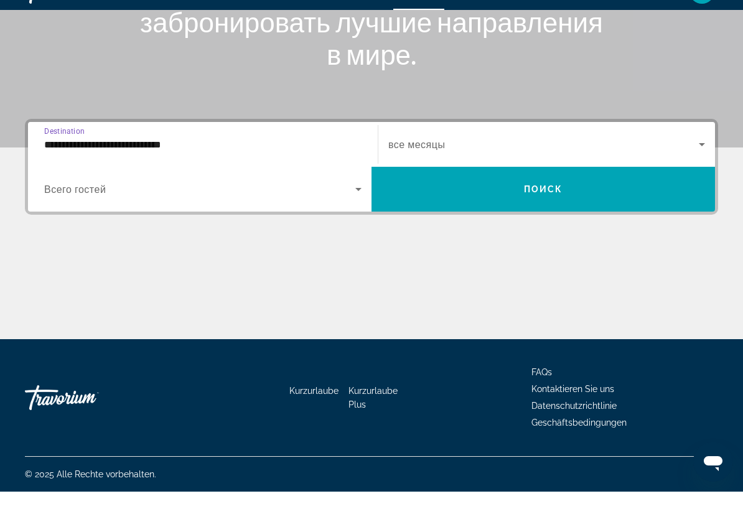
click at [251, 165] on input "**********" at bounding box center [203, 172] width 318 height 15
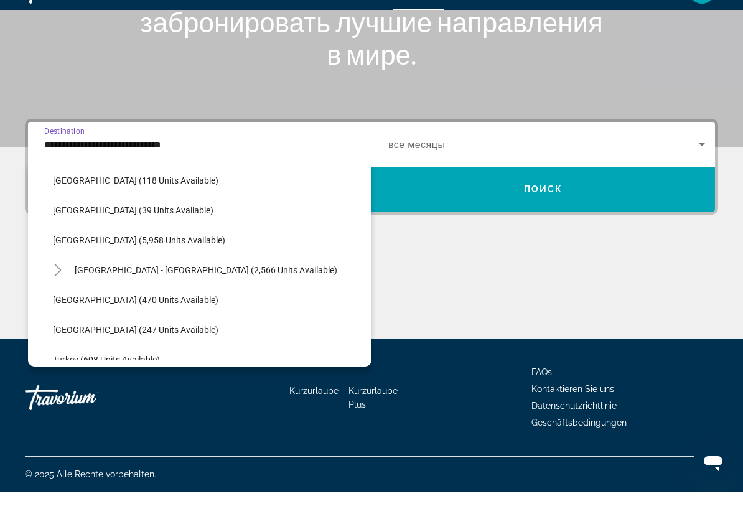
scroll to position [644, 0]
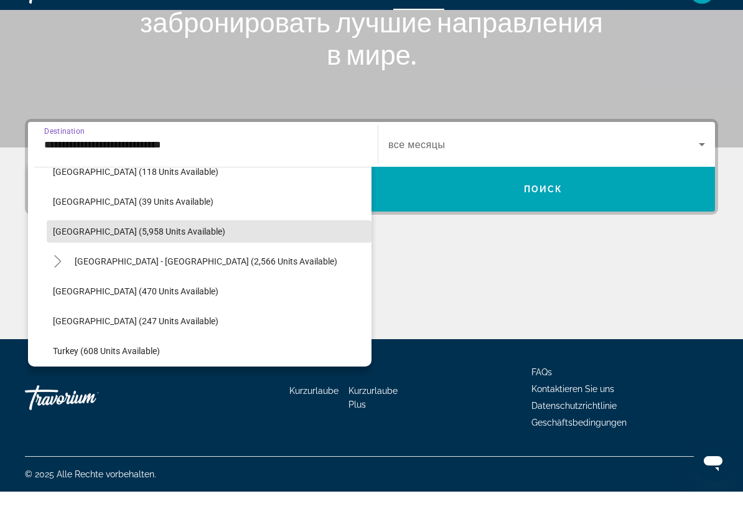
click at [151, 244] on span "Search widget" at bounding box center [209, 259] width 325 height 30
type input "**********"
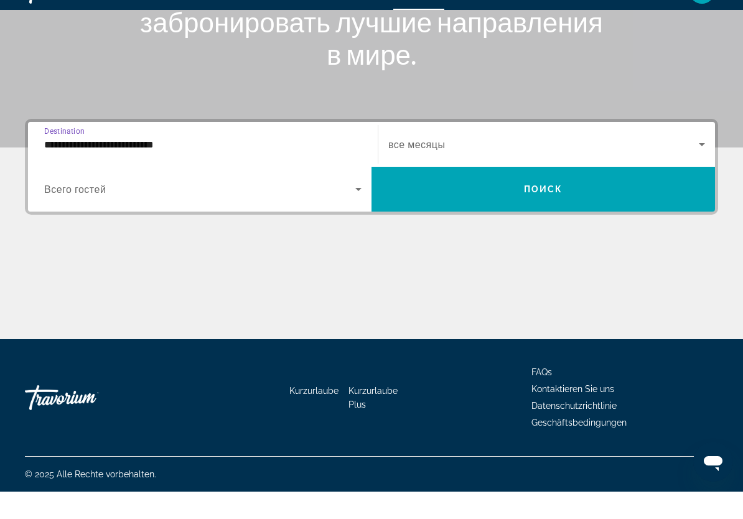
click at [355, 209] on icon "Search widget" at bounding box center [358, 216] width 15 height 15
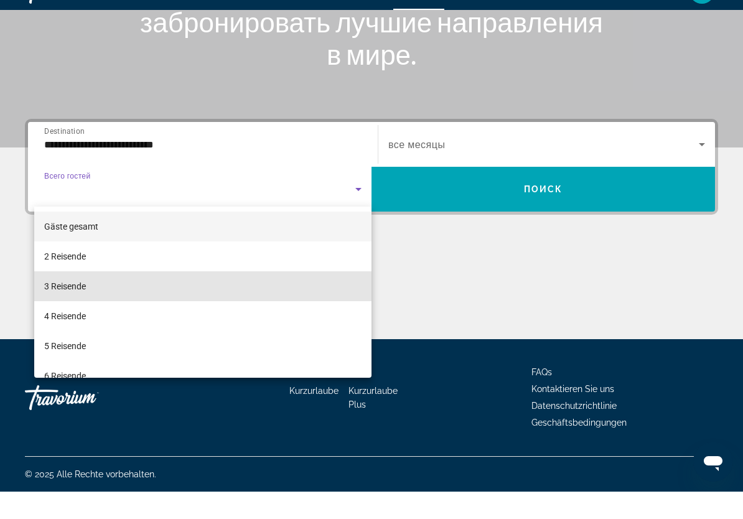
click at [89, 299] on mat-option "3 Reisende" at bounding box center [202, 314] width 337 height 30
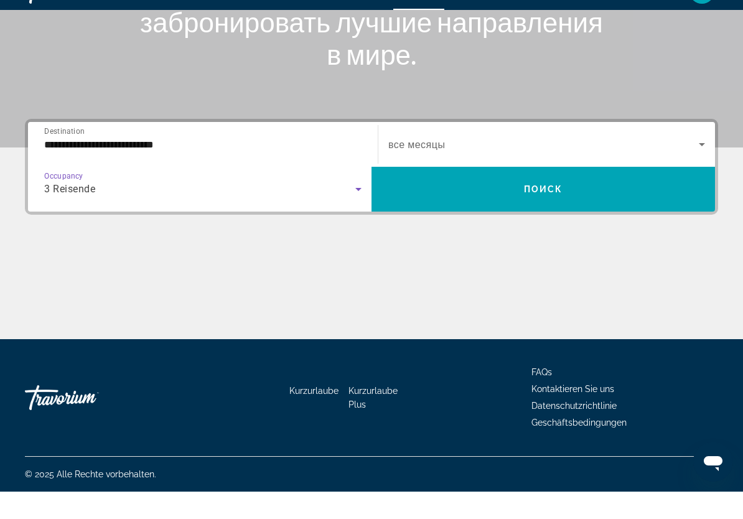
click at [692, 164] on span "Search widget" at bounding box center [544, 171] width 311 height 15
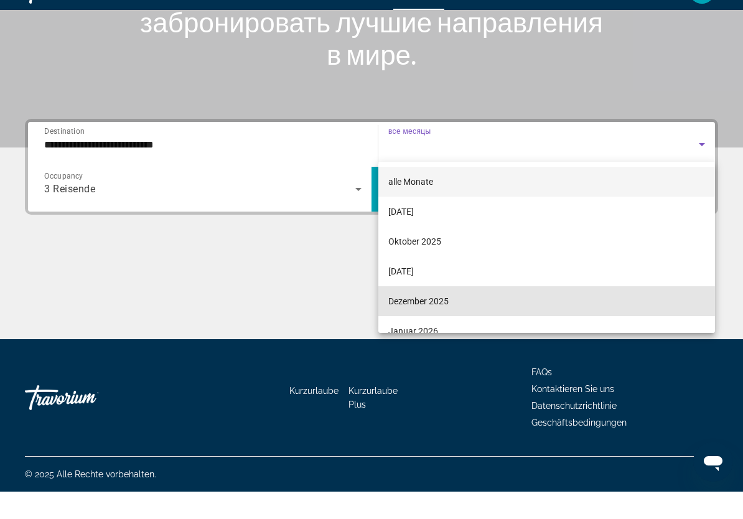
click at [448, 324] on font "Dezember 2025" at bounding box center [419, 329] width 60 height 10
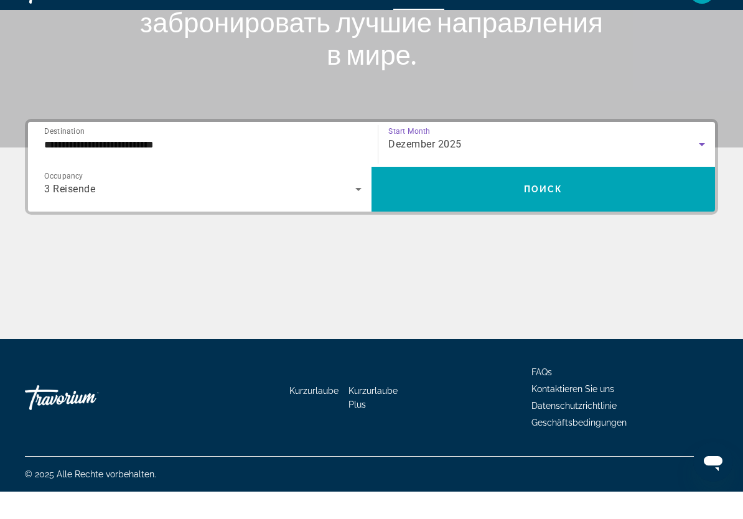
click at [560, 212] on span "Поиск" at bounding box center [543, 217] width 39 height 10
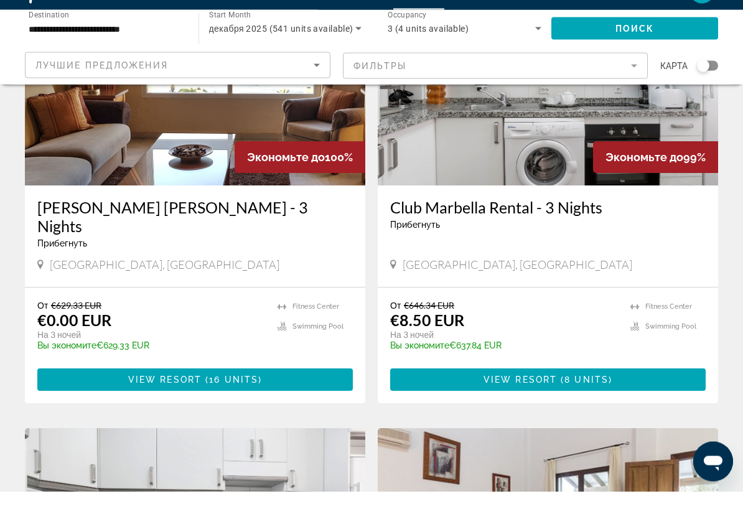
scroll to position [143, 0]
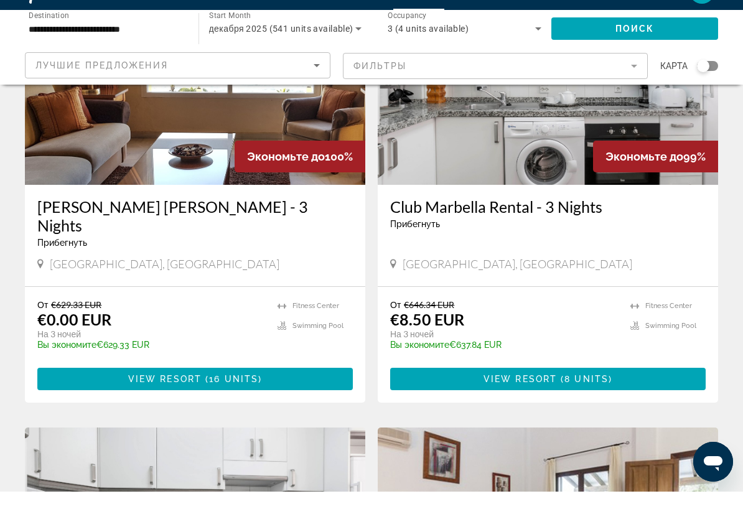
click at [204, 402] on span "Hauptinhalt" at bounding box center [204, 407] width 4 height 10
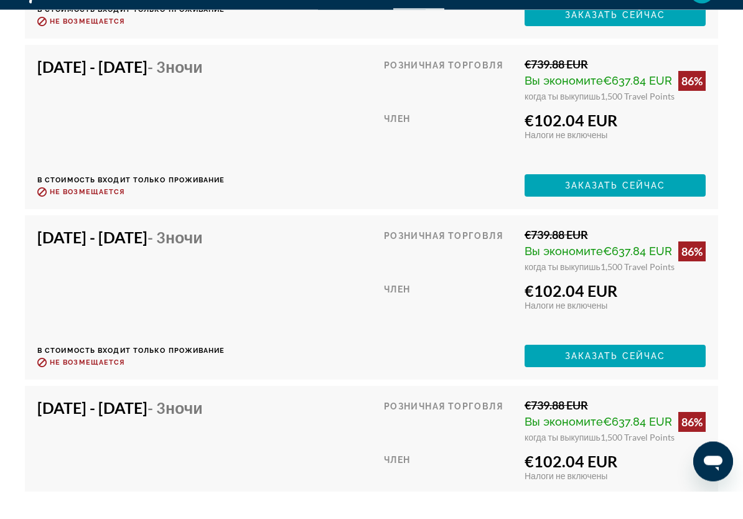
scroll to position [3648, 0]
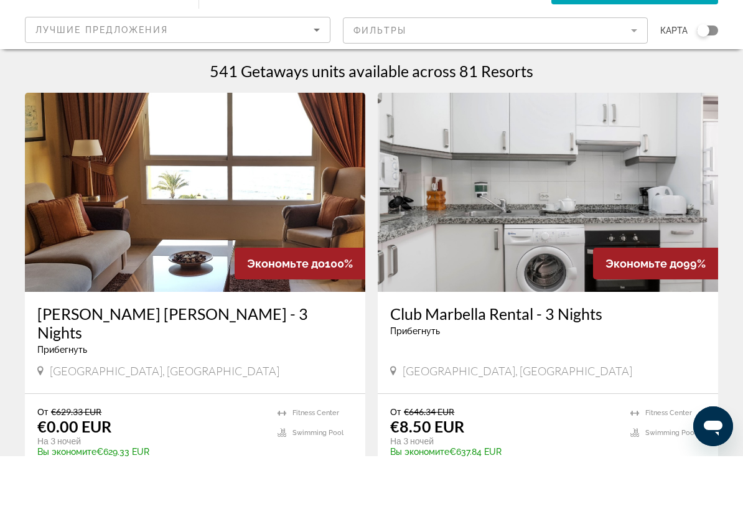
click at [196, 367] on h3 "[PERSON_NAME] [PERSON_NAME] - 3 Nights" at bounding box center [195, 385] width 316 height 37
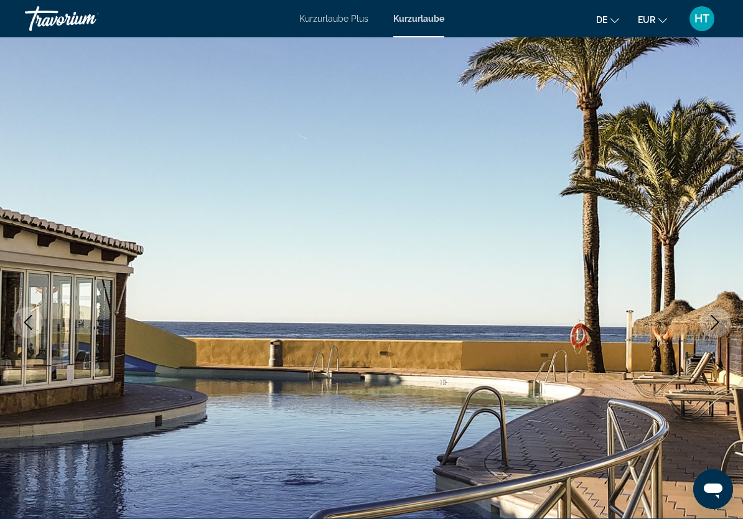
scroll to position [6, 0]
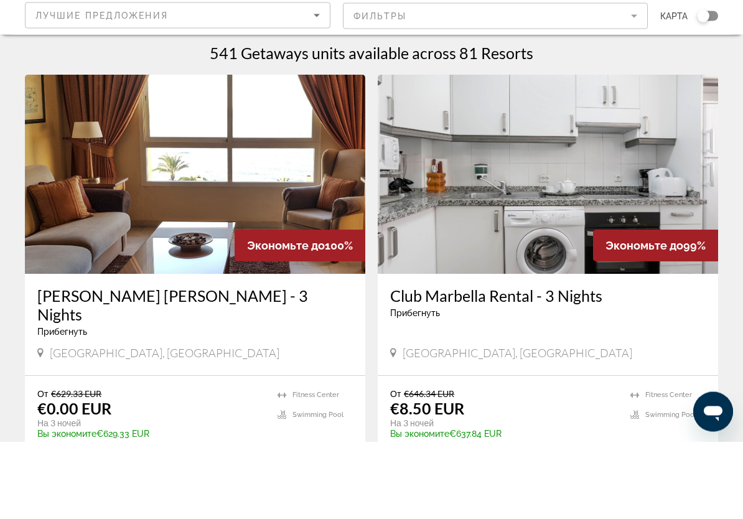
scroll to position [4, 0]
